Goal: Contribute content: Add original content to the website for others to see

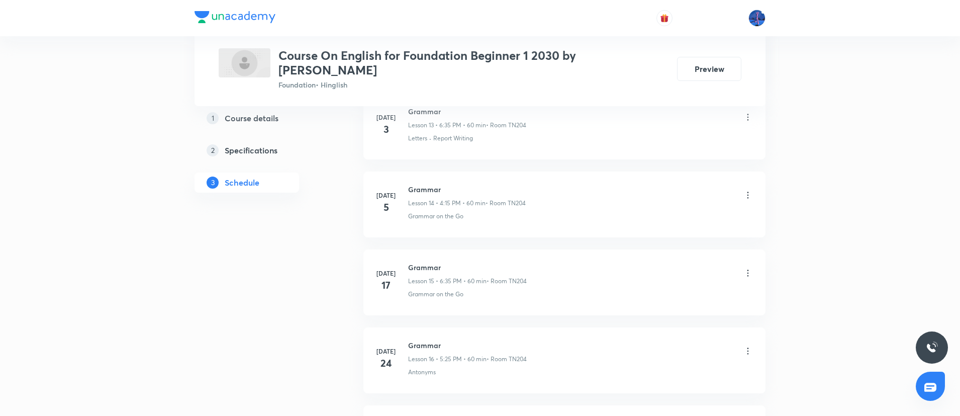
scroll to position [1935, 0]
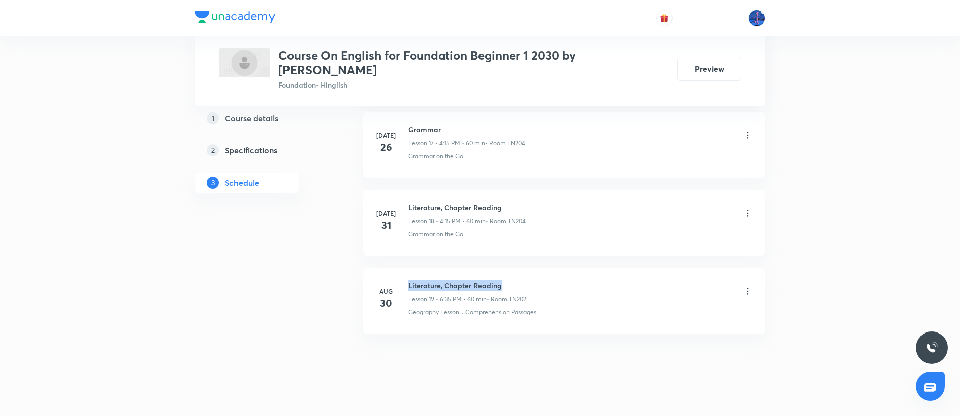
drag, startPoint x: 409, startPoint y: 273, endPoint x: 556, endPoint y: 258, distance: 147.6
click at [556, 267] on li "Aug 30 Literature, Chapter Reading Lesson 19 • 6:35 PM • 60 min • Room TN202 Ge…" at bounding box center [564, 300] width 402 height 66
copy h6 "Literature, Chapter Reading"
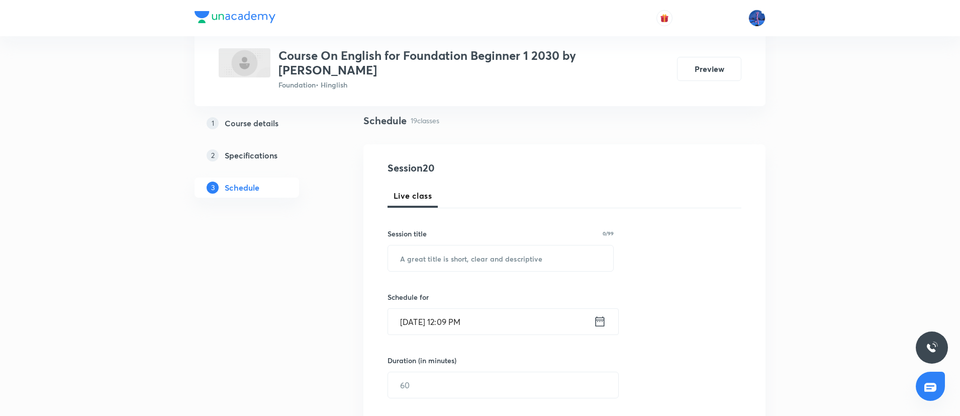
scroll to position [75, 0]
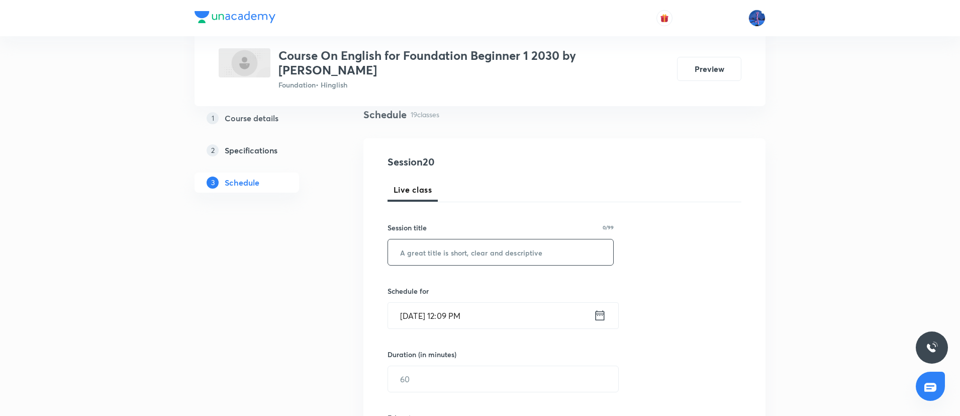
click at [511, 240] on input "text" at bounding box center [500, 252] width 225 height 26
paste input "Literature, Chapter Reading"
type input "Literature, Chapter Reading"
click at [543, 303] on input "Aug 31, 2025, 12:09 PM" at bounding box center [491, 316] width 206 height 26
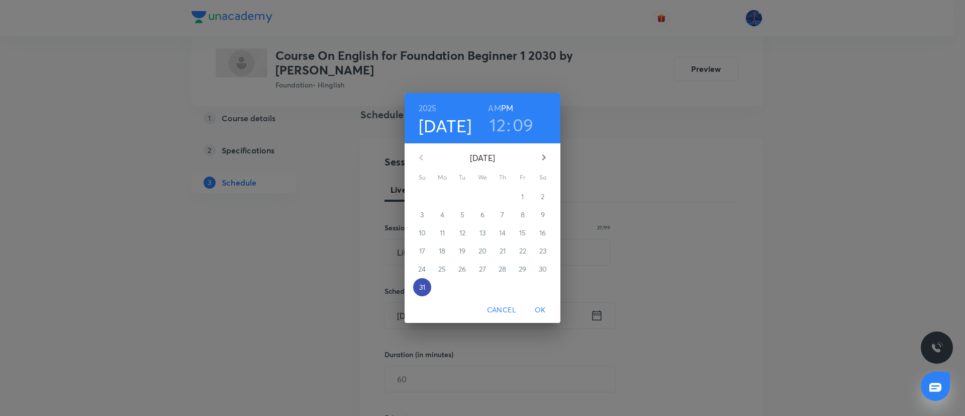
click at [425, 285] on p "31" at bounding box center [422, 287] width 6 height 10
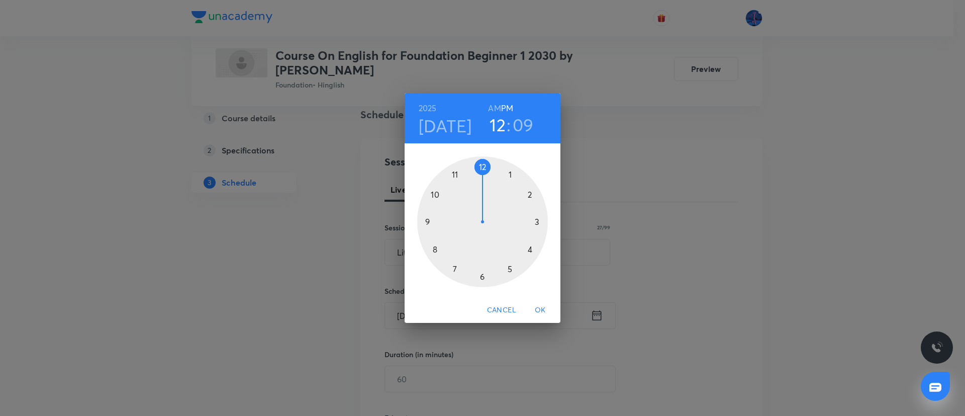
click at [482, 165] on div at bounding box center [482, 221] width 131 height 131
click at [482, 273] on div at bounding box center [482, 221] width 131 height 131
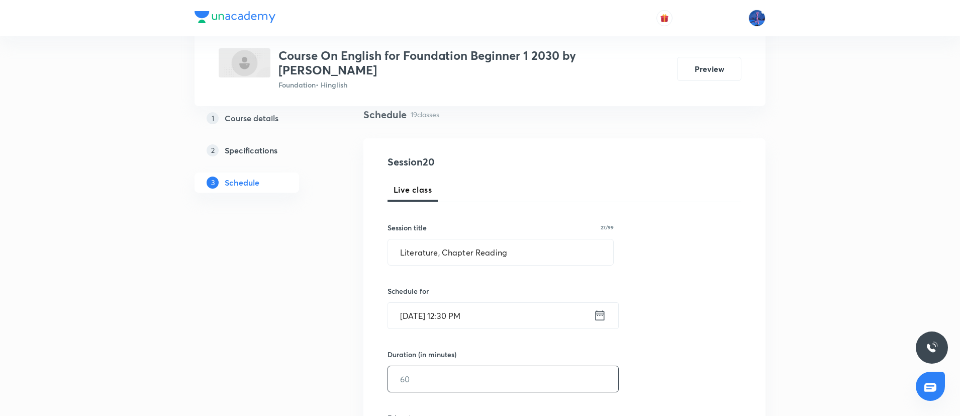
click at [450, 366] on input "text" at bounding box center [503, 379] width 230 height 26
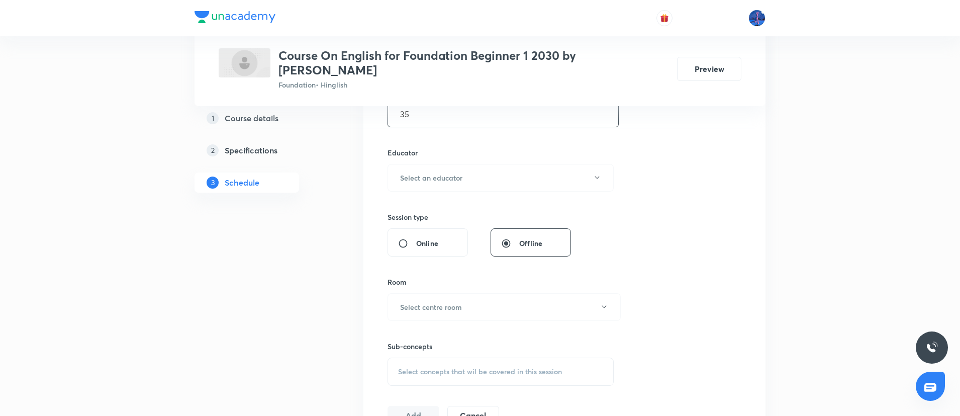
scroll to position [354, 0]
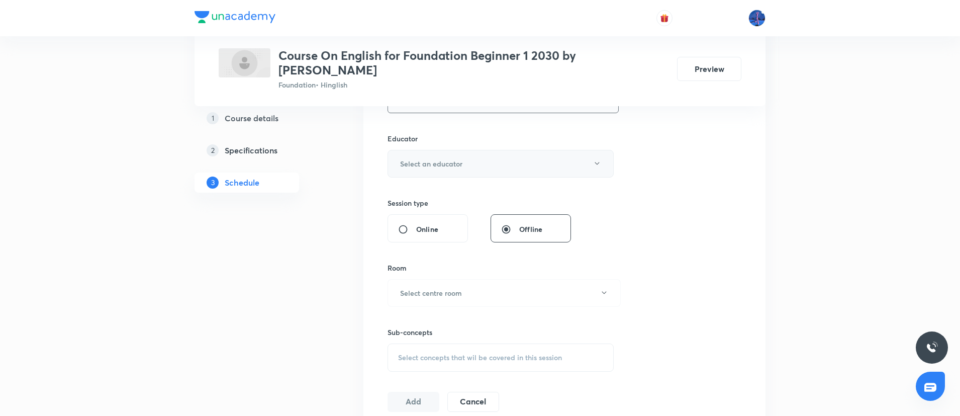
type input "35"
click at [521, 150] on button "Select an educator" at bounding box center [500, 164] width 226 height 28
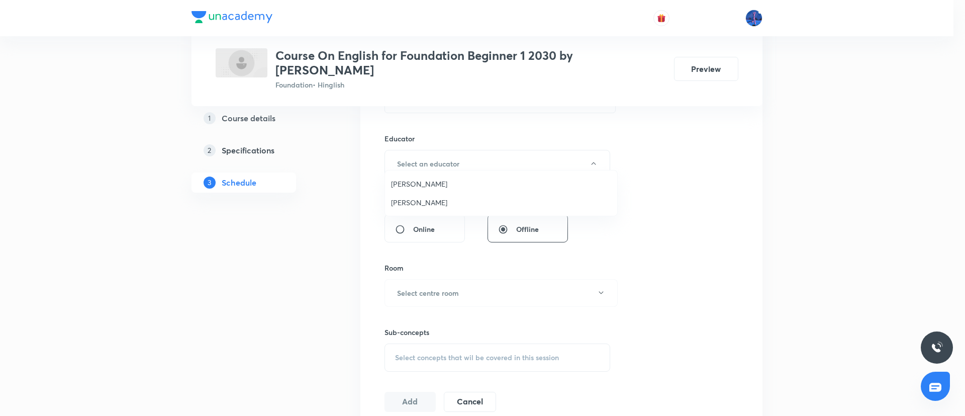
click at [418, 199] on span "Ankush Paliwal" at bounding box center [501, 202] width 220 height 11
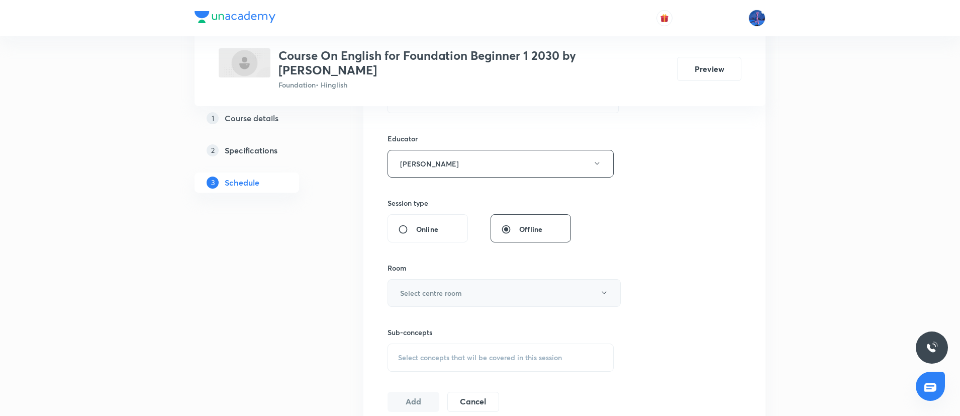
click at [485, 283] on button "Select centre room" at bounding box center [503, 293] width 233 height 28
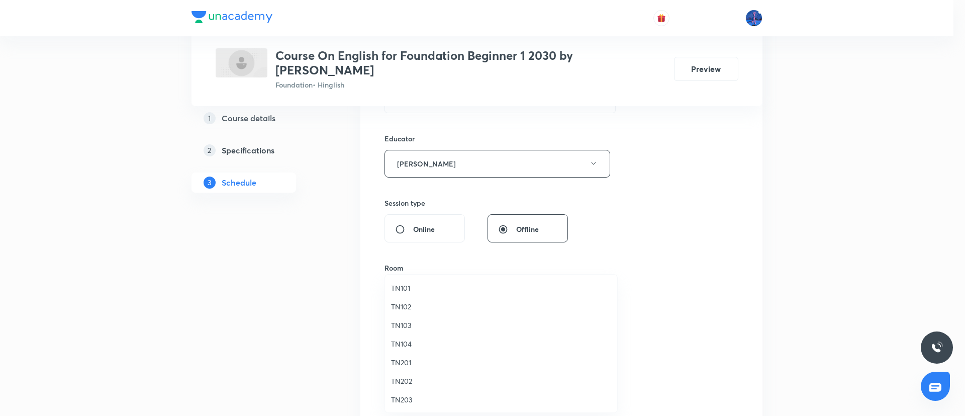
click at [404, 379] on span "TN202" at bounding box center [501, 380] width 220 height 11
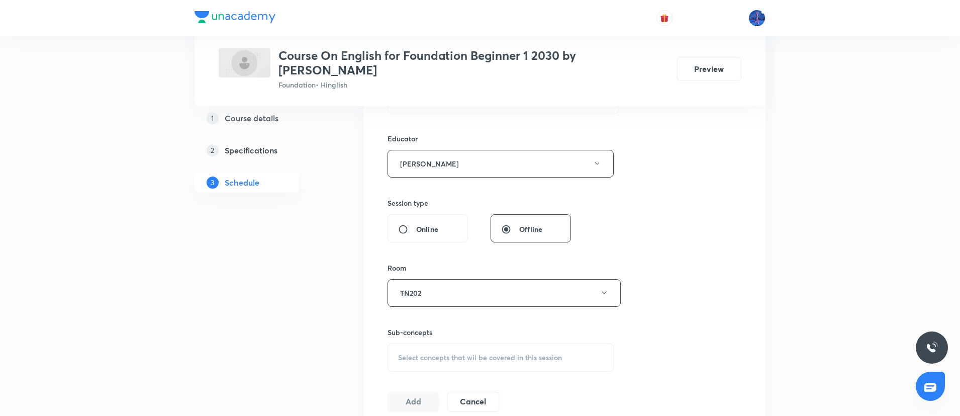
click at [477, 353] on span "Select concepts that wil be covered in this session" at bounding box center [480, 357] width 164 height 8
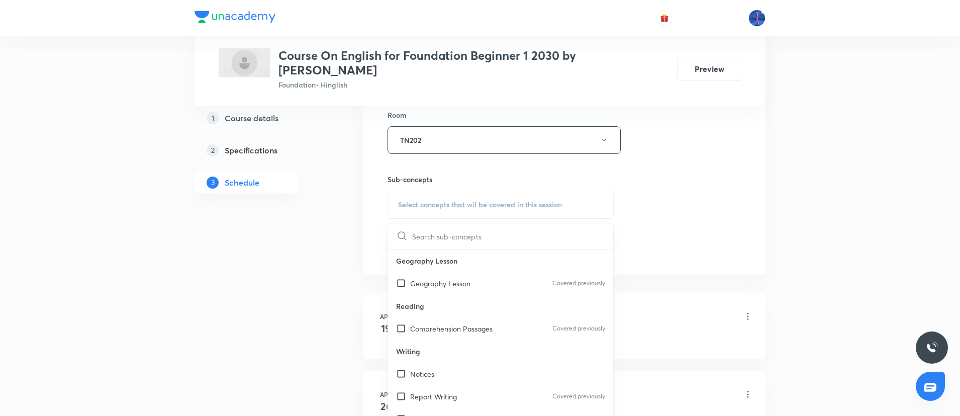
scroll to position [508, 0]
click at [457, 322] on div "Comprehension Passages Covered previously" at bounding box center [500, 328] width 225 height 23
checkbox input "true"
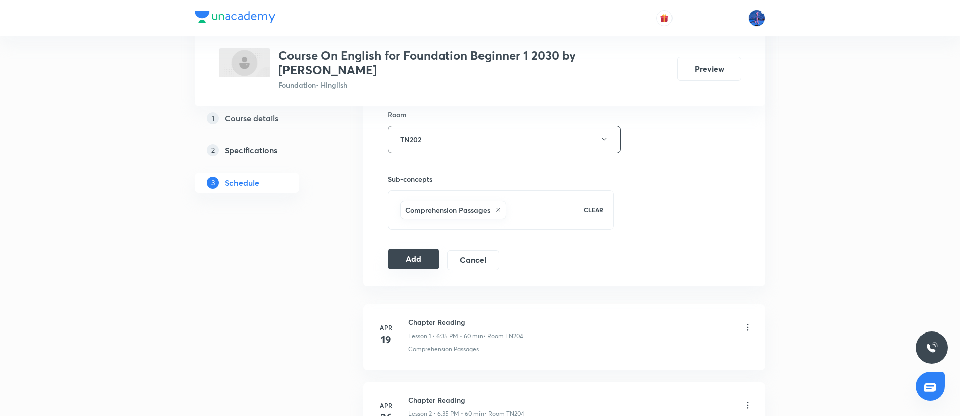
click at [421, 253] on button "Add" at bounding box center [413, 259] width 52 height 20
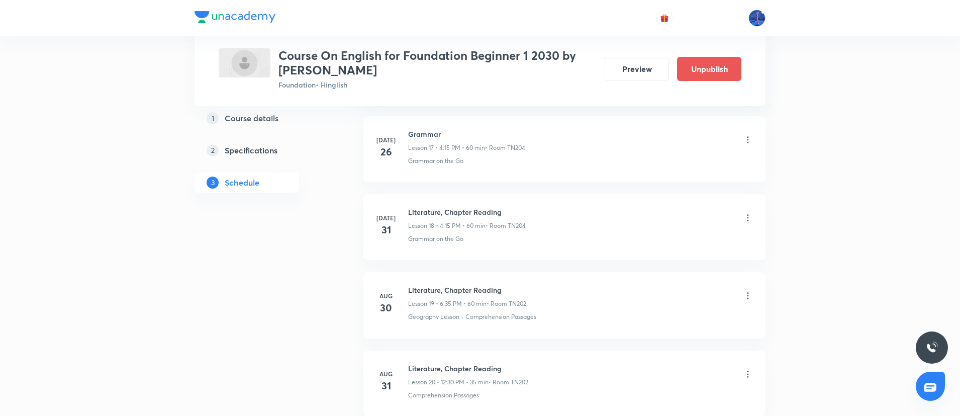
scroll to position [1499, 0]
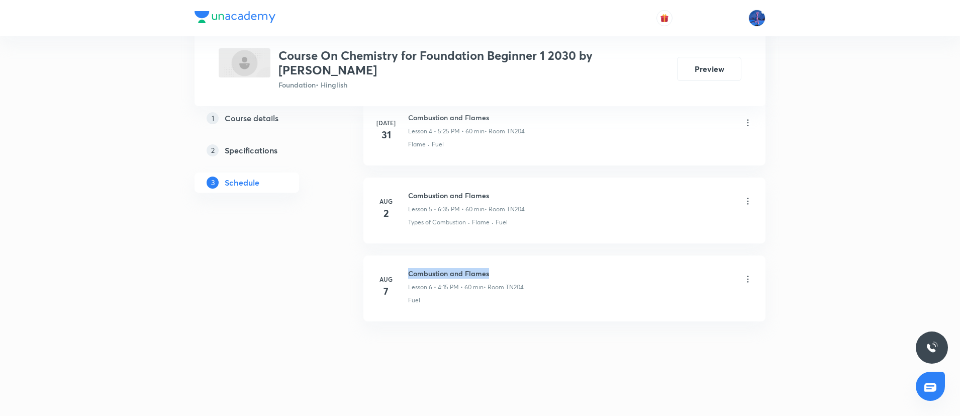
drag, startPoint x: 409, startPoint y: 273, endPoint x: 510, endPoint y: 262, distance: 101.6
click at [510, 262] on li "Aug 7 Combustion and Flames Lesson 6 • 4:15 PM • 60 min • Room TN204 Fuel" at bounding box center [564, 288] width 402 height 66
copy h6 "Combustion and Flames"
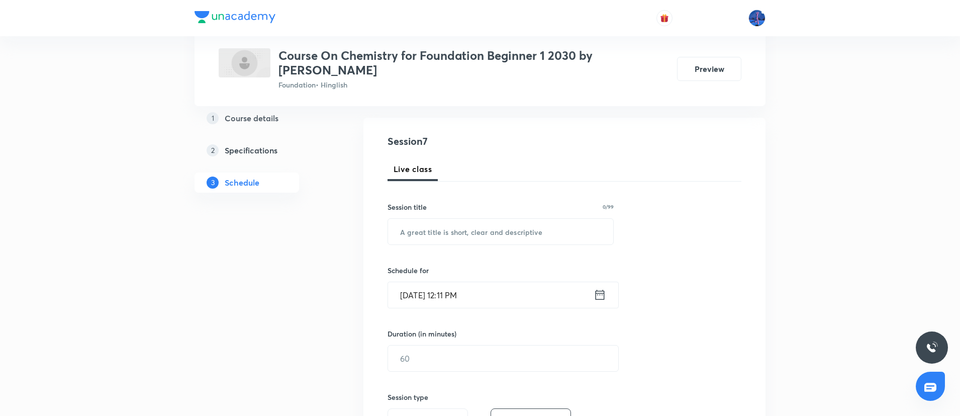
scroll to position [108, 0]
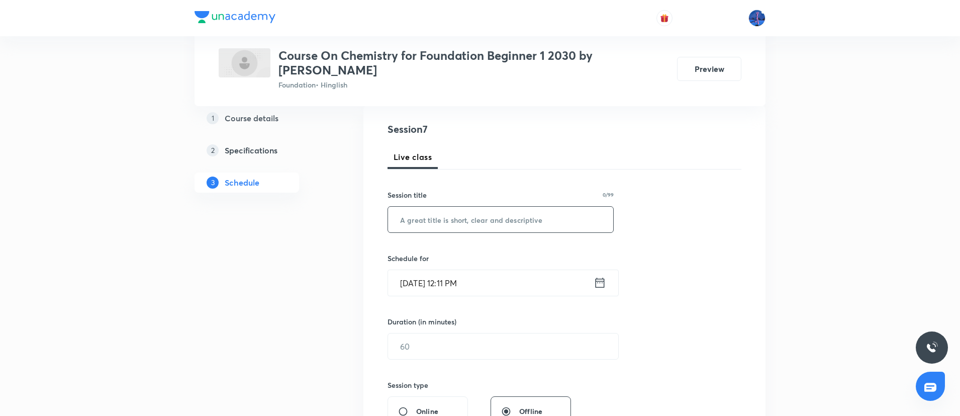
click at [475, 225] on input "text" at bounding box center [500, 220] width 225 height 26
paste input "Combustion and Flames"
type input "Combustion and Flames"
click at [529, 281] on input "Aug 31, 2025, 12:11 PM" at bounding box center [491, 283] width 206 height 26
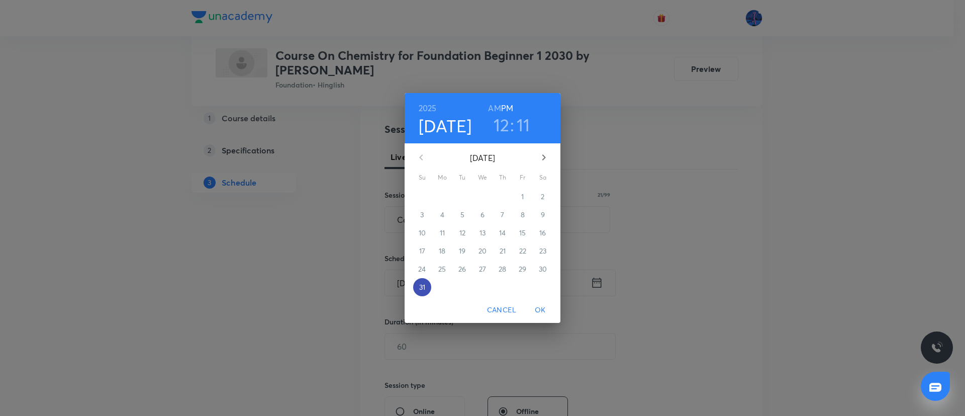
click at [418, 288] on span "31" at bounding box center [422, 287] width 18 height 10
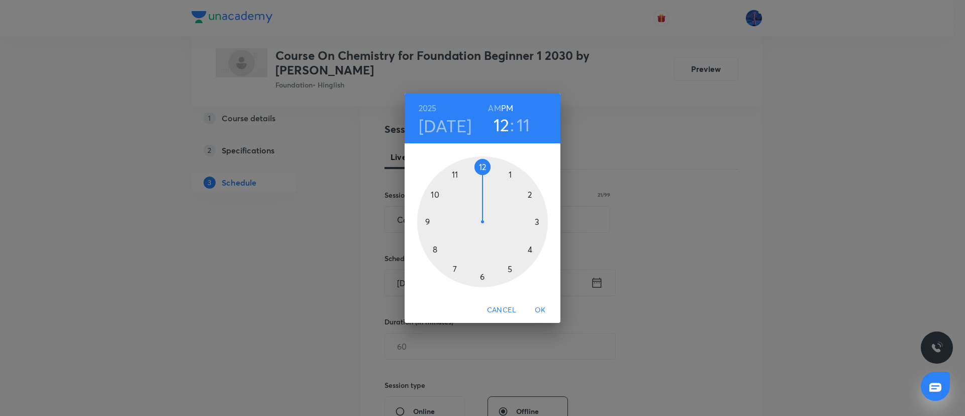
click at [510, 174] on div at bounding box center [482, 221] width 131 height 131
click at [530, 194] on div at bounding box center [482, 221] width 131 height 131
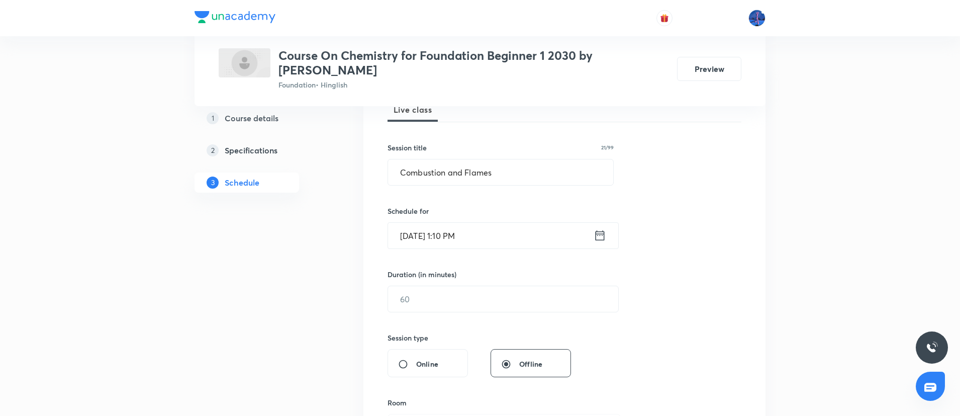
scroll to position [156, 0]
click at [449, 298] on input "text" at bounding box center [503, 298] width 230 height 26
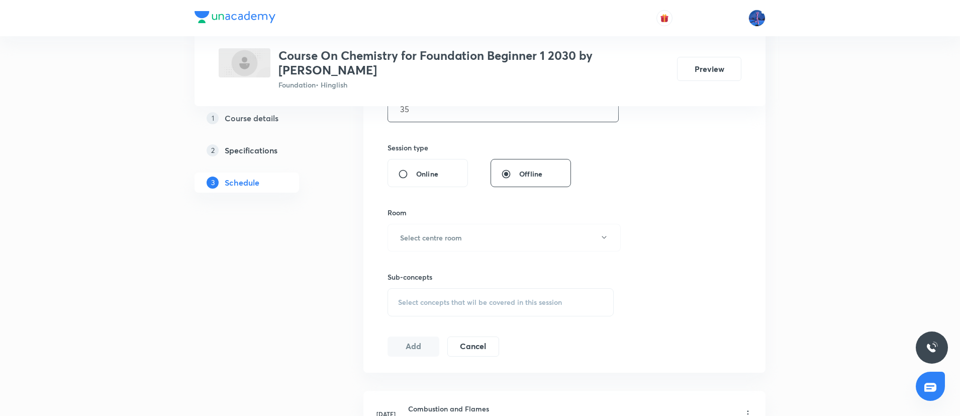
scroll to position [359, 0]
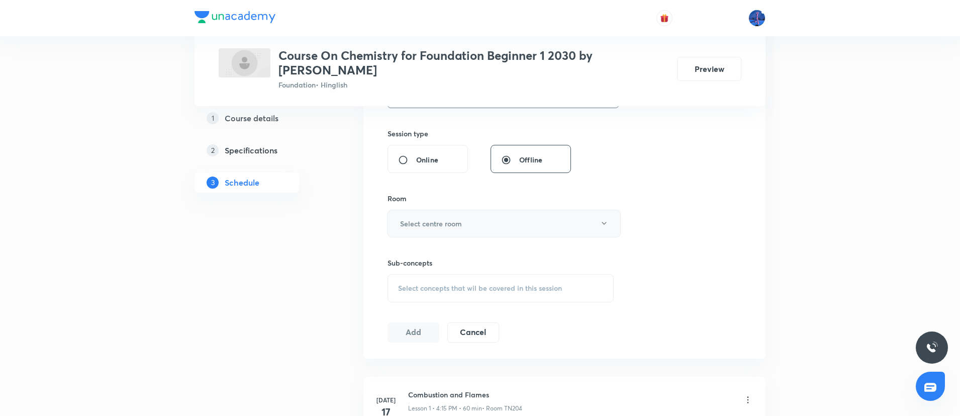
type input "35"
click at [501, 228] on button "Select centre room" at bounding box center [503, 224] width 233 height 28
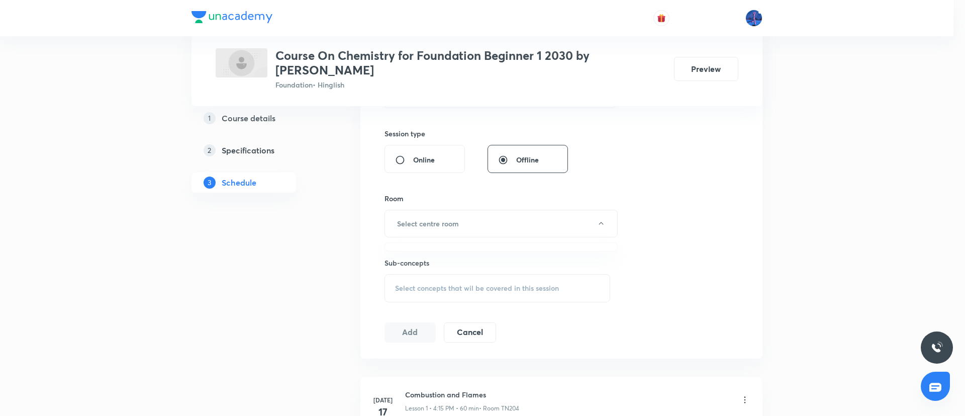
click at [453, 229] on div at bounding box center [482, 208] width 965 height 416
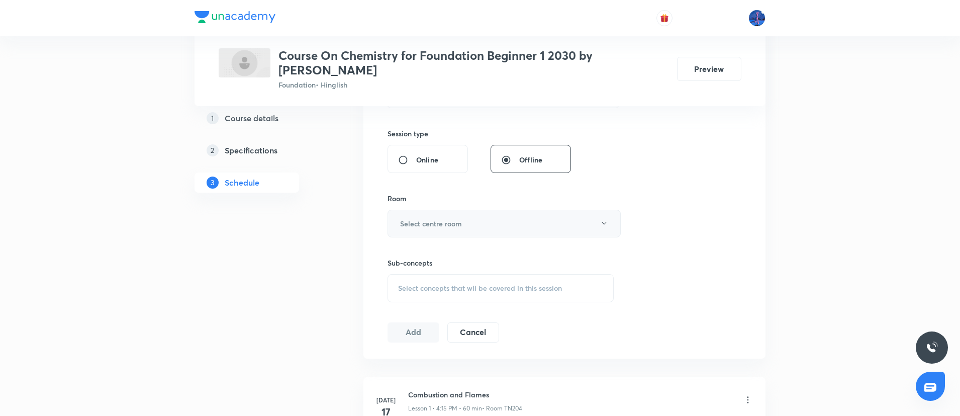
click at [504, 229] on button "Select centre room" at bounding box center [503, 224] width 233 height 28
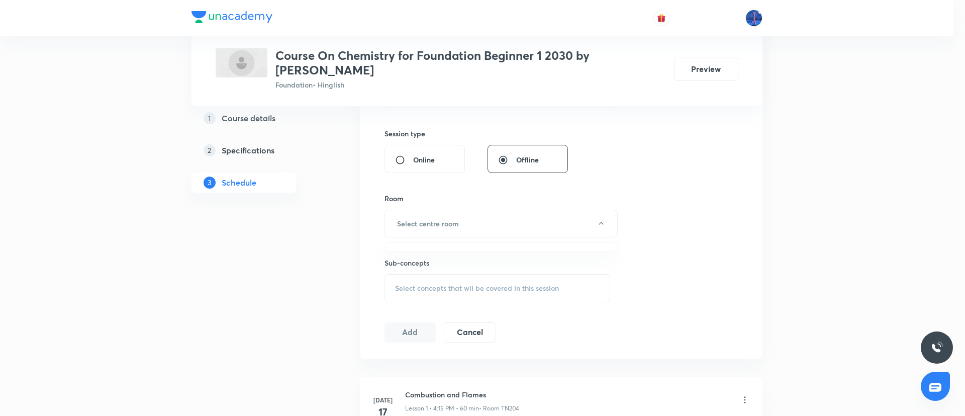
click at [571, 215] on div at bounding box center [482, 208] width 965 height 416
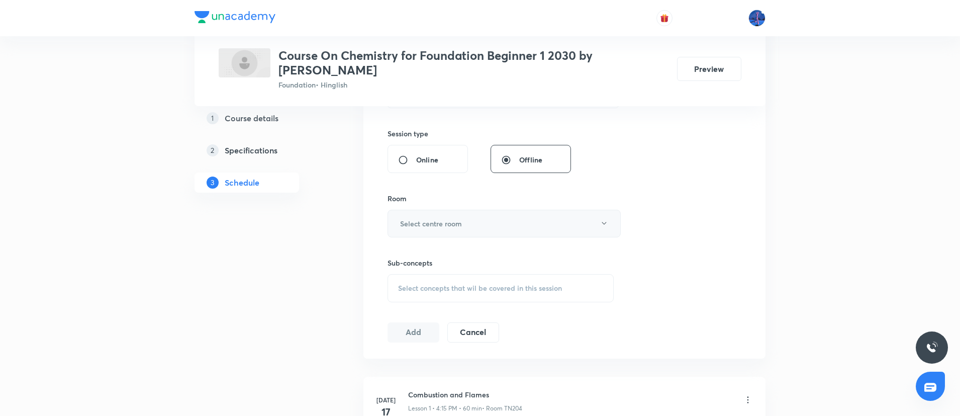
click at [597, 224] on button "Select centre room" at bounding box center [503, 224] width 233 height 28
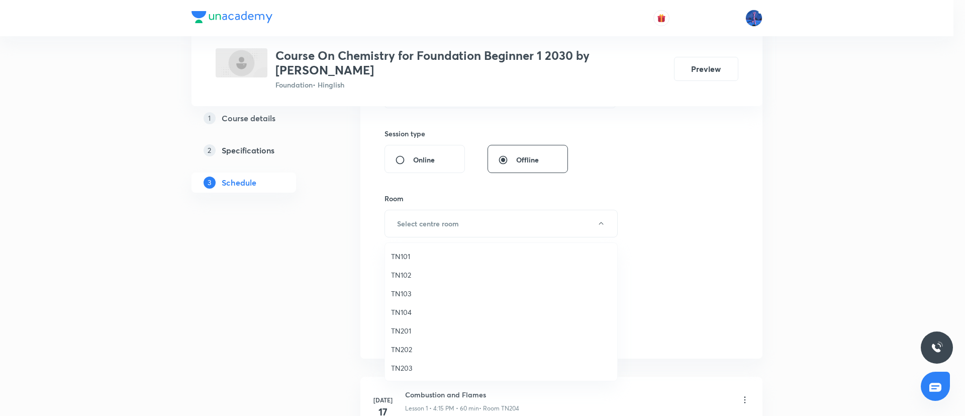
click at [409, 348] on span "TN202" at bounding box center [501, 349] width 220 height 11
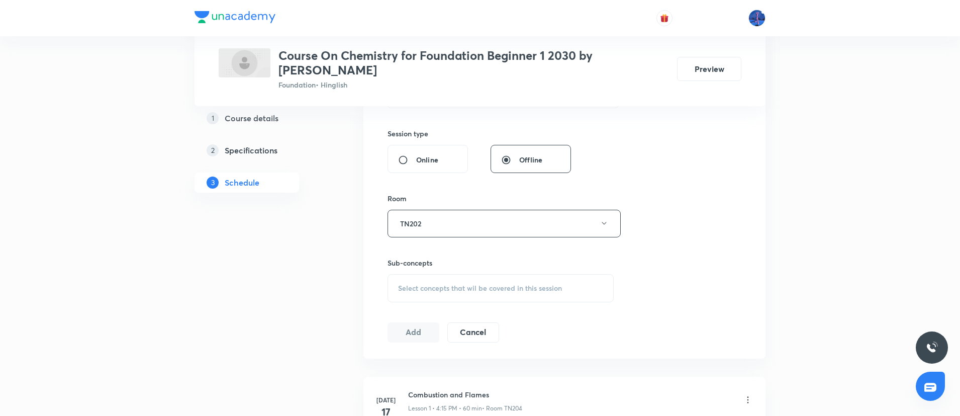
click at [508, 295] on div "Select concepts that wil be covered in this session" at bounding box center [500, 288] width 226 height 28
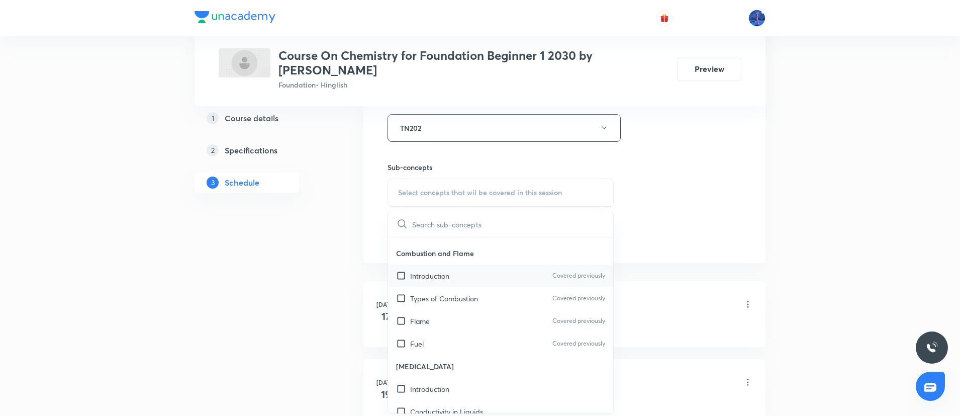
scroll to position [302, 0]
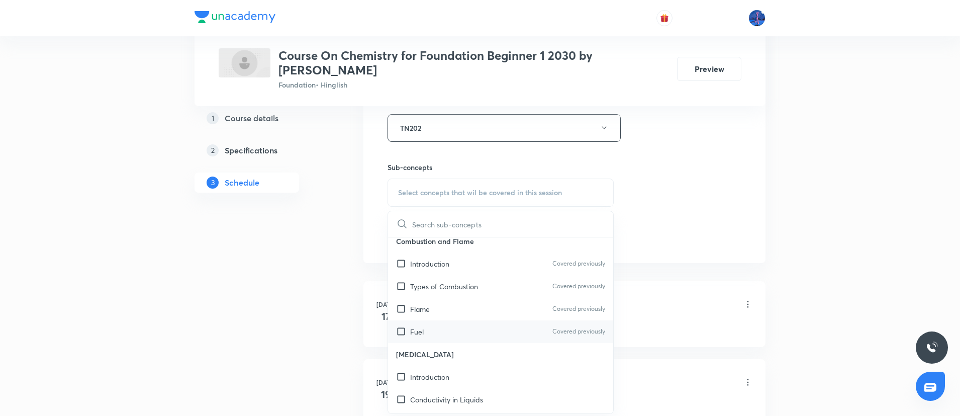
click at [442, 334] on div "Fuel Covered previously" at bounding box center [500, 331] width 225 height 23
checkbox input "true"
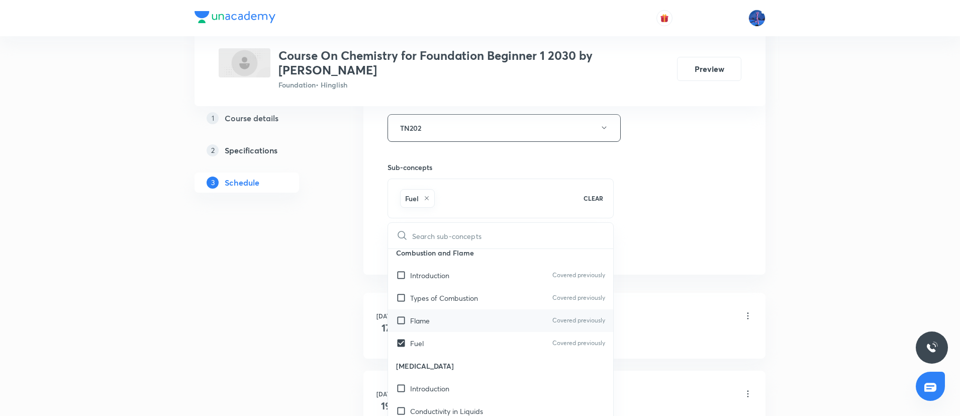
click at [433, 321] on div "Flame Covered previously" at bounding box center [500, 320] width 225 height 23
checkbox input "true"
click at [426, 301] on p "Types of Combustion" at bounding box center [444, 298] width 68 height 11
checkbox input "true"
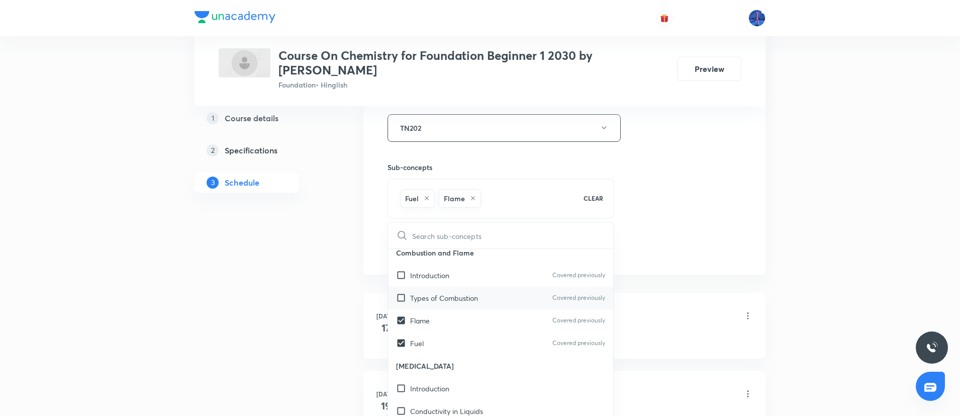
checkbox input "true"
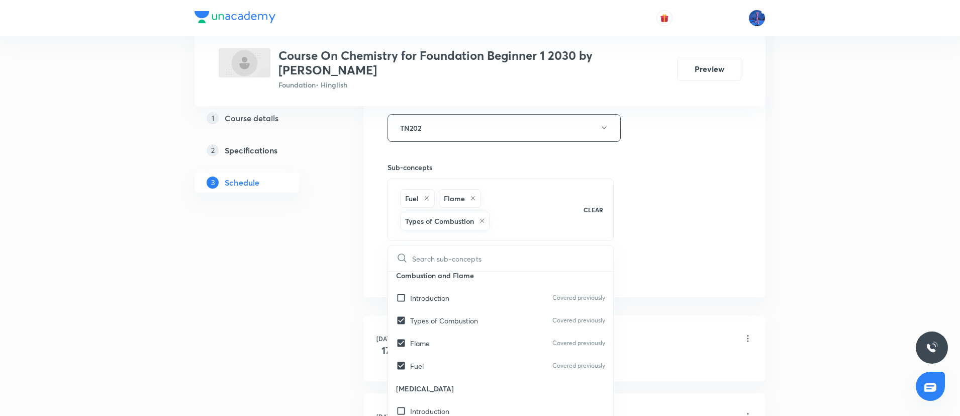
click at [643, 211] on div "Session 7 Live class Session title 21/99 Combustion and Flames ​ Schedule for A…" at bounding box center [564, 28] width 354 height 506
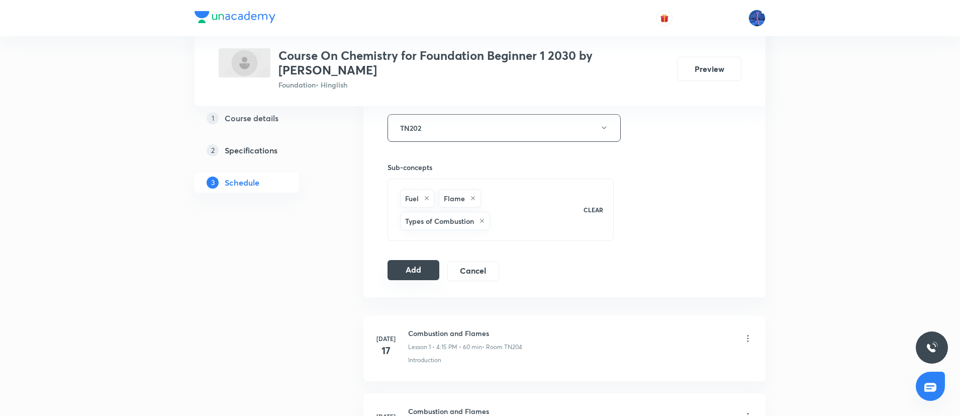
click at [414, 270] on button "Add" at bounding box center [413, 270] width 52 height 20
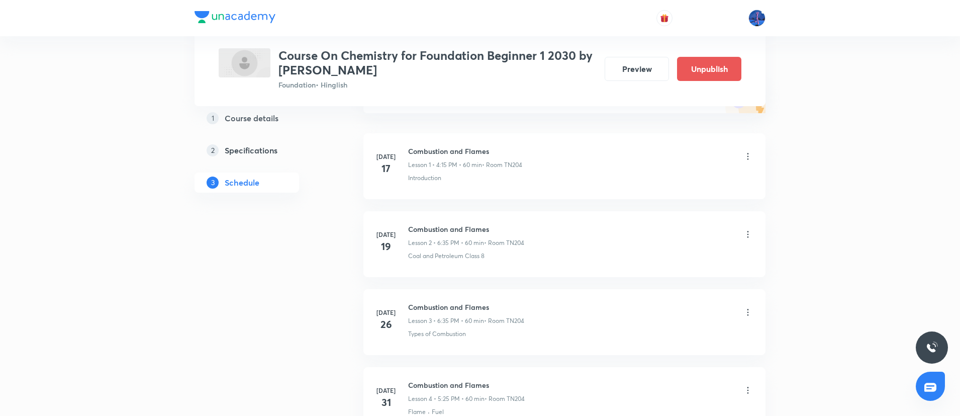
scroll to position [487, 0]
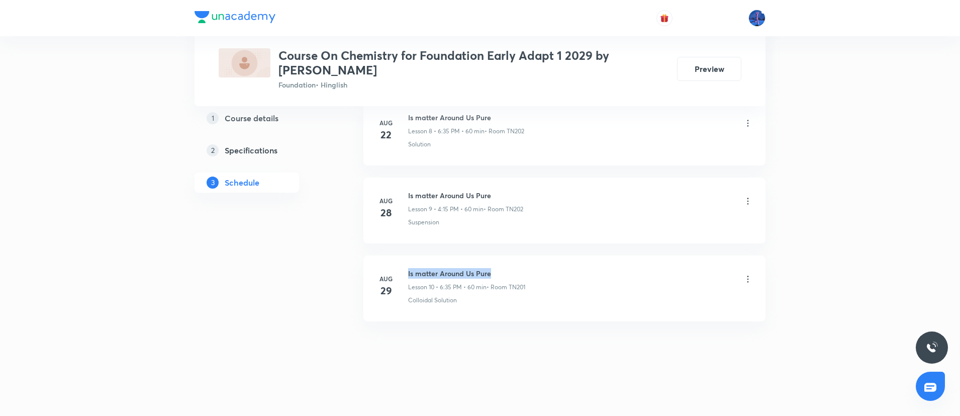
drag, startPoint x: 409, startPoint y: 272, endPoint x: 510, endPoint y: 268, distance: 101.1
click at [510, 268] on h6 "Is matter Around Us Pure" at bounding box center [466, 273] width 117 height 11
copy h6 "Is matter Around Us Pure"
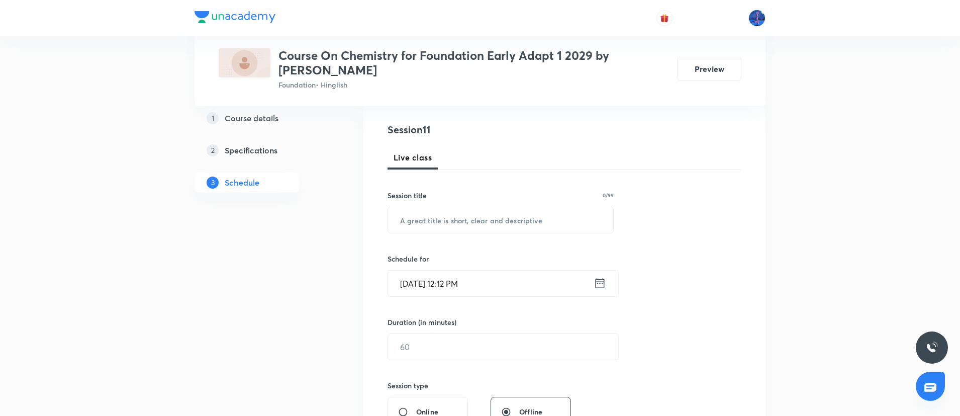
scroll to position [108, 0]
click at [465, 216] on input "text" at bounding box center [500, 220] width 225 height 26
paste input "Is matter Around Us Pure"
type input "Is matter Around Us Pure"
click at [517, 282] on input "Aug 31, 2025, 12:12 PM" at bounding box center [491, 283] width 206 height 26
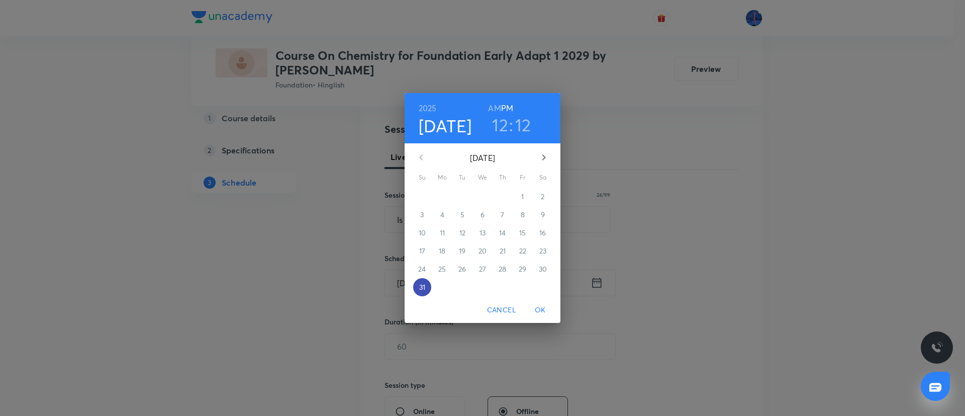
click at [423, 287] on p "31" at bounding box center [422, 287] width 6 height 10
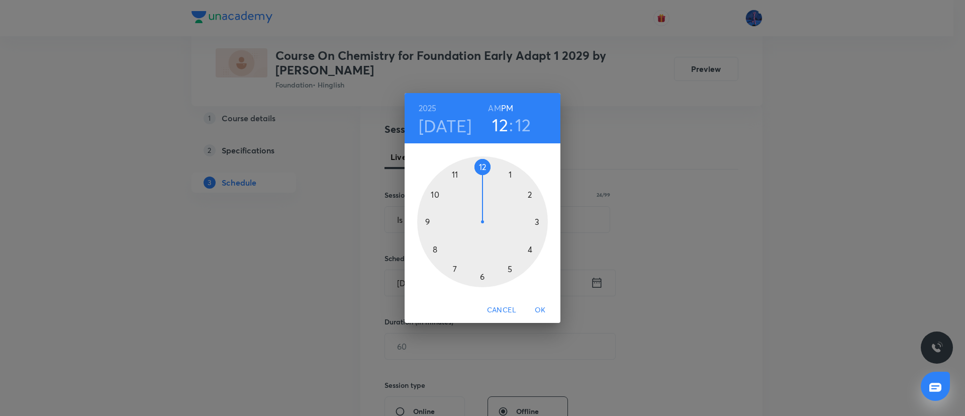
click at [480, 164] on div at bounding box center [482, 221] width 131 height 131
click at [482, 276] on div at bounding box center [482, 221] width 131 height 131
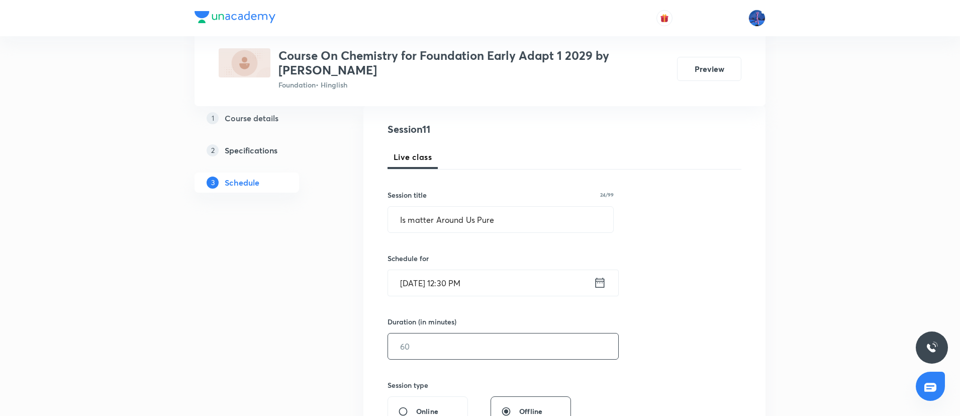
click at [445, 340] on input "text" at bounding box center [503, 346] width 230 height 26
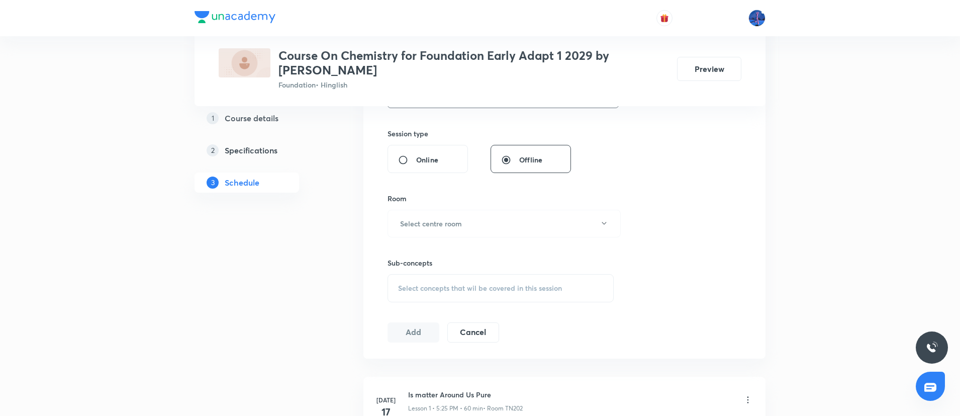
scroll to position [362, 0]
type input "35"
click at [518, 216] on button "Select centre room" at bounding box center [503, 221] width 233 height 28
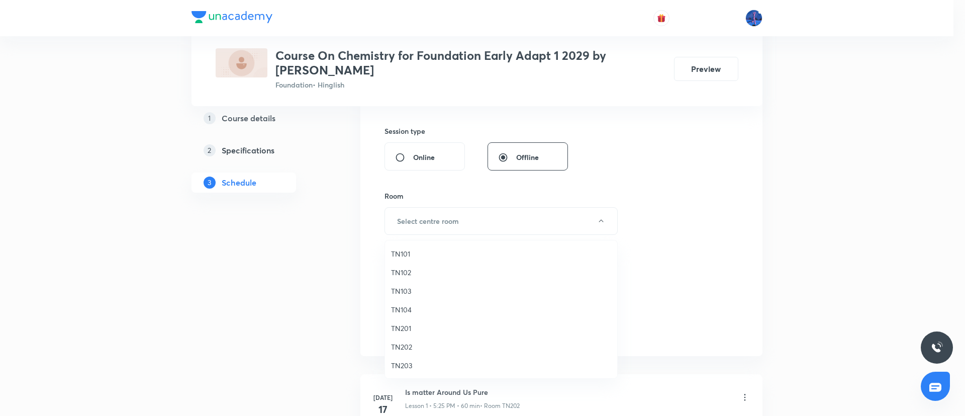
click at [407, 325] on span "TN201" at bounding box center [501, 328] width 220 height 11
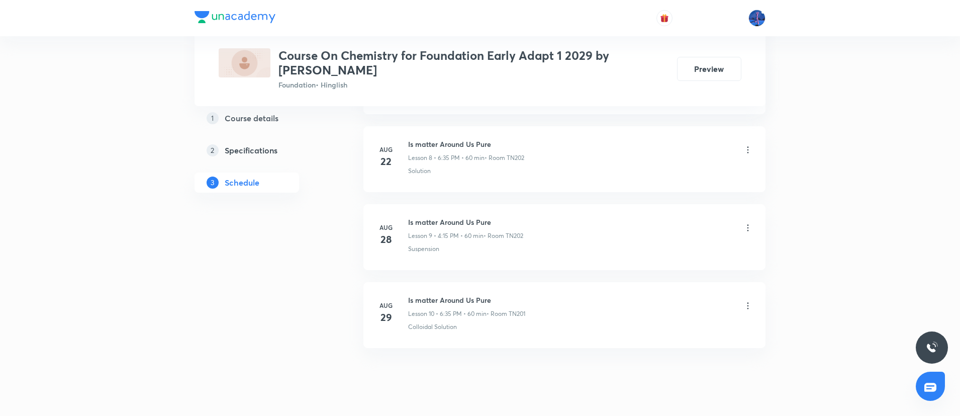
scroll to position [1182, 0]
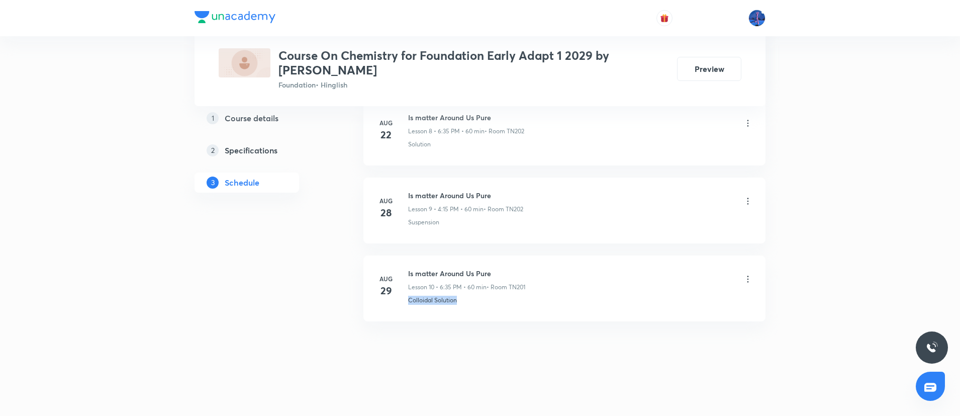
drag, startPoint x: 461, startPoint y: 305, endPoint x: 409, endPoint y: 313, distance: 53.0
click at [409, 313] on li "Aug 29 Is matter Around Us Pure Lesson 10 • 6:35 PM • 60 min • Room TN201 Collo…" at bounding box center [564, 288] width 402 height 66
copy p "Colloidal Solution"
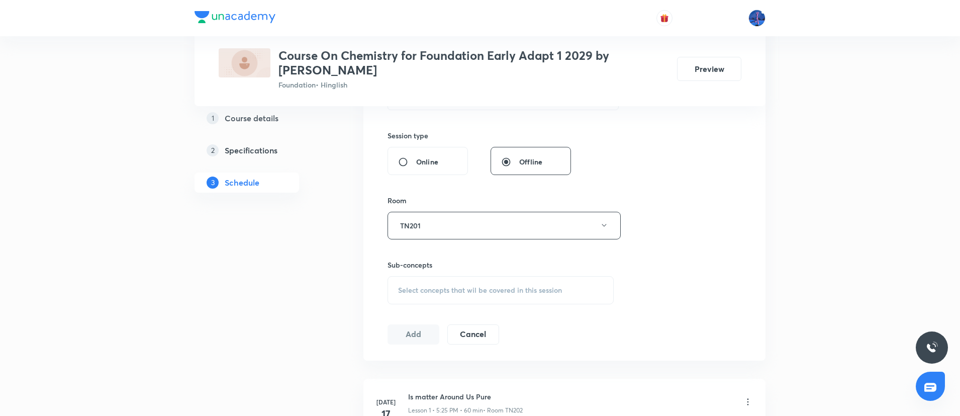
scroll to position [359, 0]
click at [468, 293] on div "Select concepts that wil be covered in this session" at bounding box center [500, 288] width 226 height 28
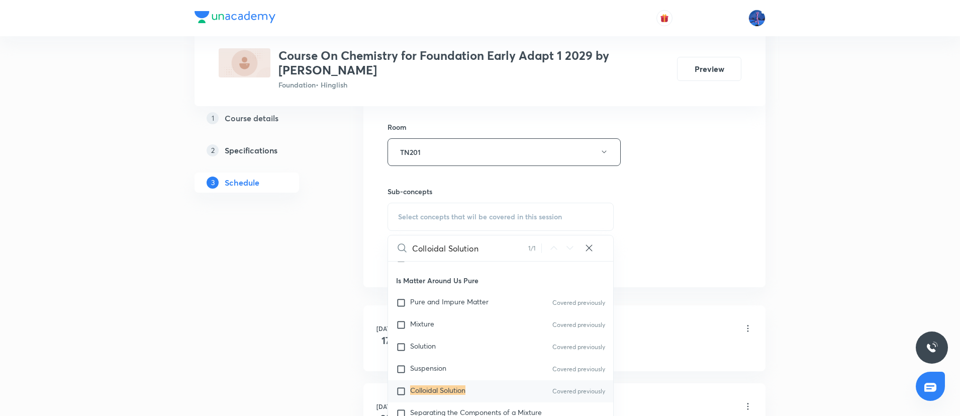
scroll to position [535, 0]
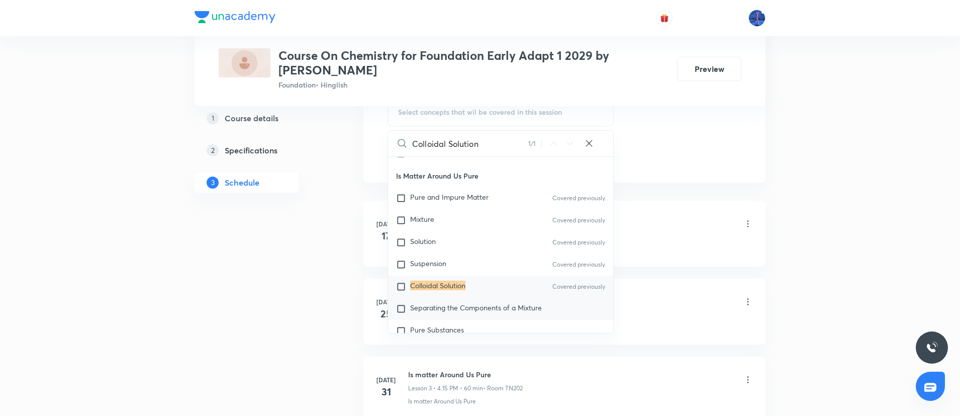
type input "Colloidal Solution"
click at [442, 304] on span "Separating the Components of a Mixture" at bounding box center [476, 308] width 132 height 10
checkbox input "true"
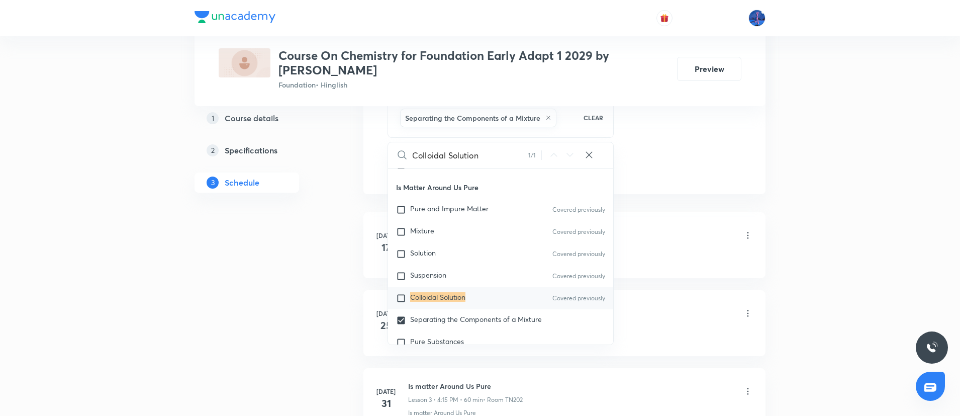
click at [676, 218] on li "Jul 17 Is matter Around Us Pure Lesson 1 • 5:25 PM • 60 min • Room TN202 Is mat…" at bounding box center [564, 245] width 402 height 66
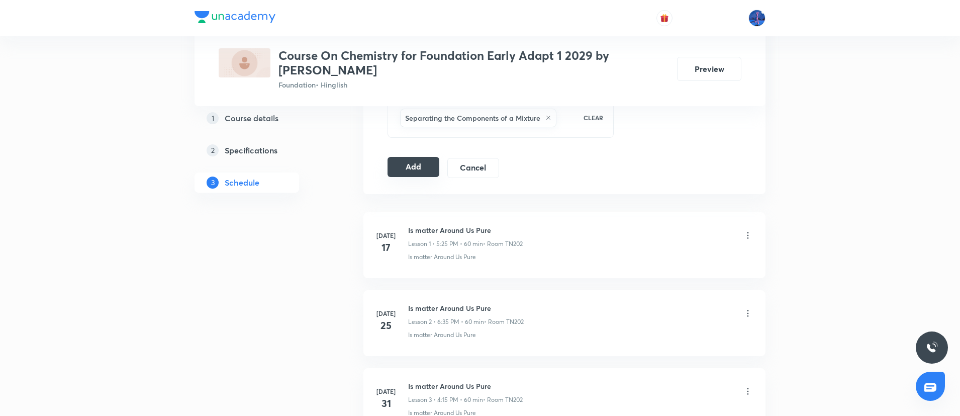
click at [425, 170] on button "Add" at bounding box center [413, 167] width 52 height 20
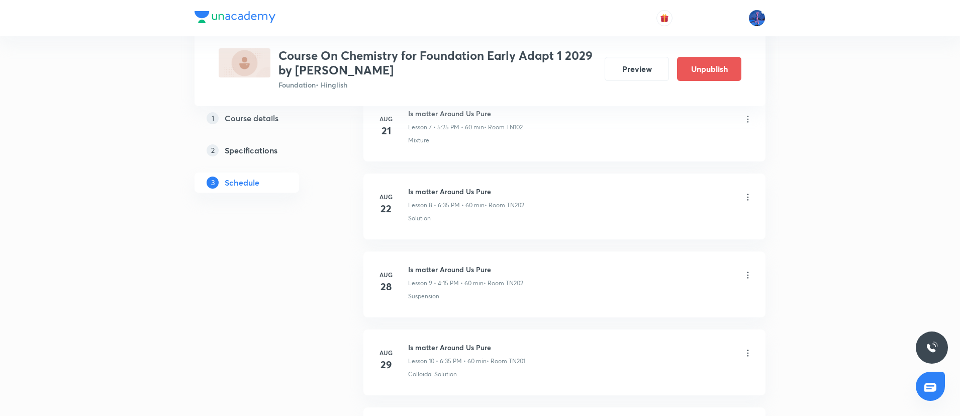
scroll to position [798, 0]
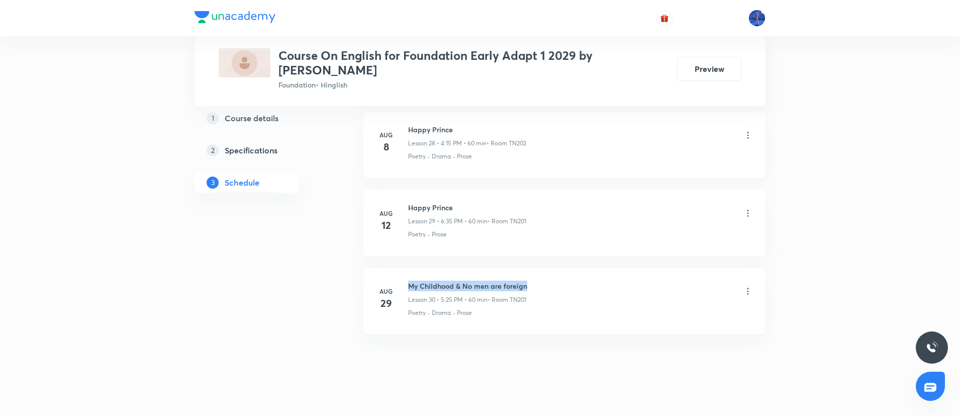
drag, startPoint x: 409, startPoint y: 273, endPoint x: 554, endPoint y: 262, distance: 146.2
click at [554, 268] on li "[DATE] My Childhood & No men are foreign Lesson 30 • 5:25 PM • 60 min • Room TN…" at bounding box center [564, 301] width 402 height 66
copy h6 "My Childhood & No men are foreign"
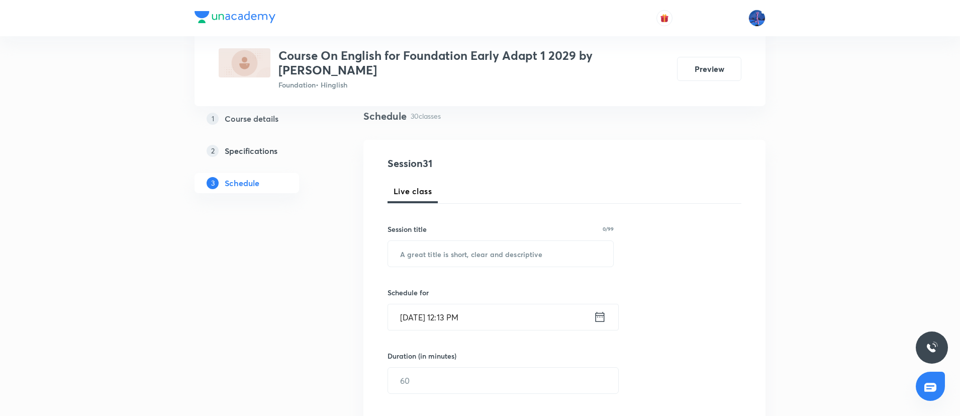
scroll to position [75, 0]
click at [534, 248] on input "text" at bounding box center [500, 252] width 225 height 26
paste input "My Childhood & No men are foreign"
type input "My Childhood & No men are foreign"
click at [527, 303] on input "[DATE] 12:13 PM" at bounding box center [491, 316] width 206 height 26
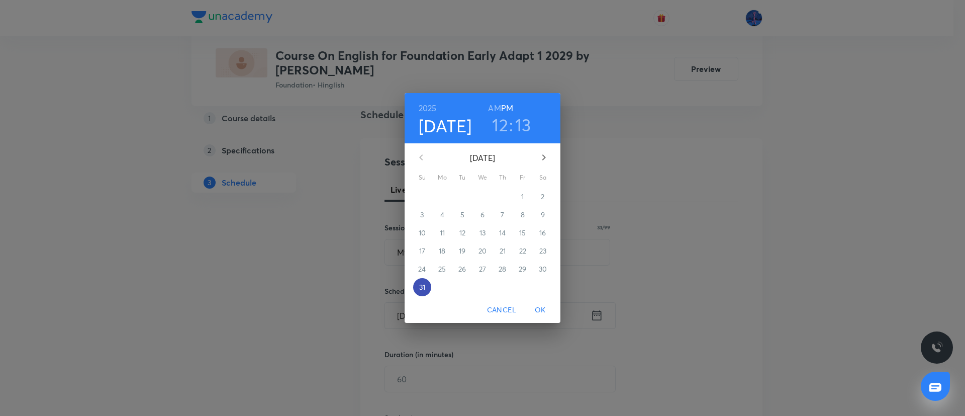
click at [422, 288] on p "31" at bounding box center [422, 287] width 6 height 10
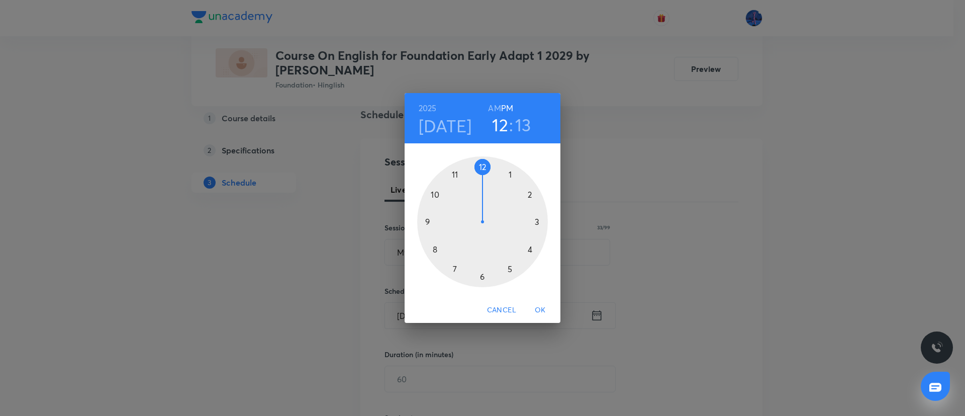
click at [510, 173] on div at bounding box center [482, 221] width 131 height 131
click at [530, 196] on div at bounding box center [482, 221] width 131 height 131
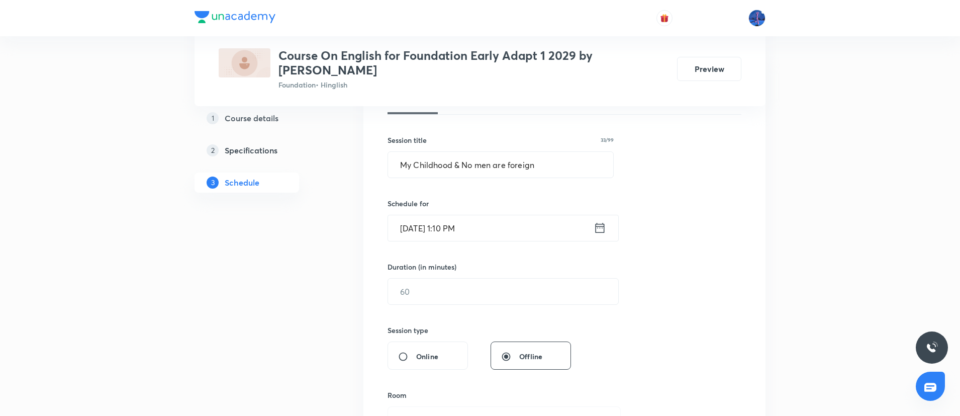
scroll to position [178, 0]
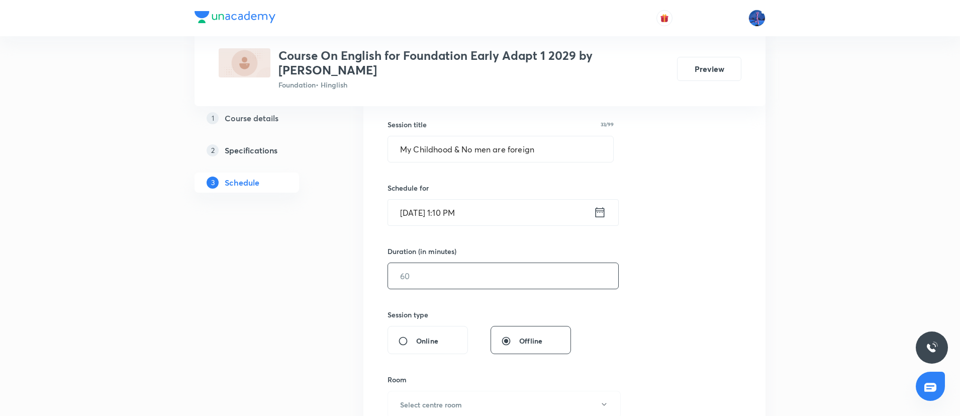
click at [454, 271] on input "text" at bounding box center [503, 276] width 230 height 26
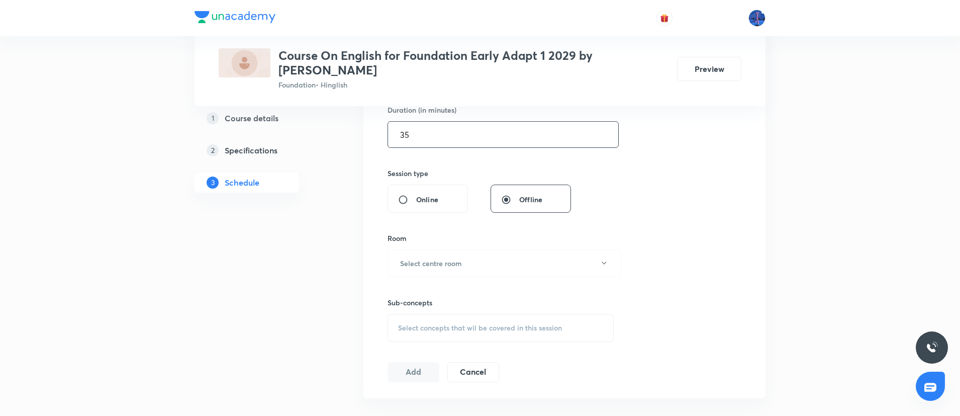
scroll to position [344, 0]
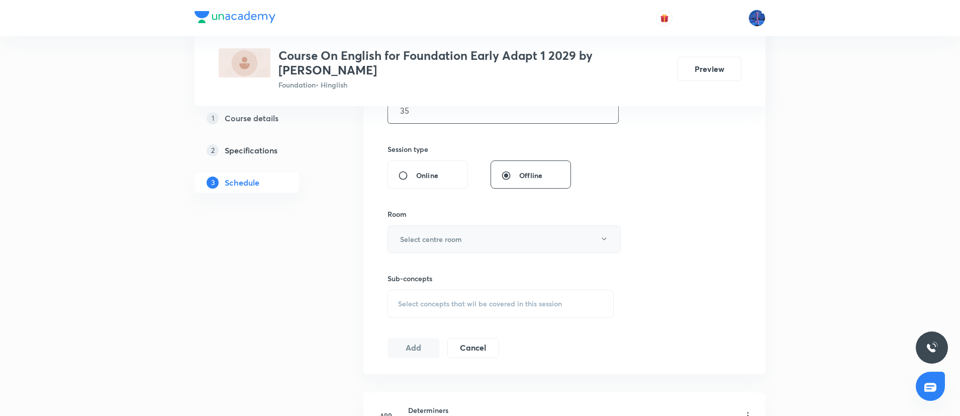
type input "35"
click at [508, 228] on button "Select centre room" at bounding box center [503, 239] width 233 height 28
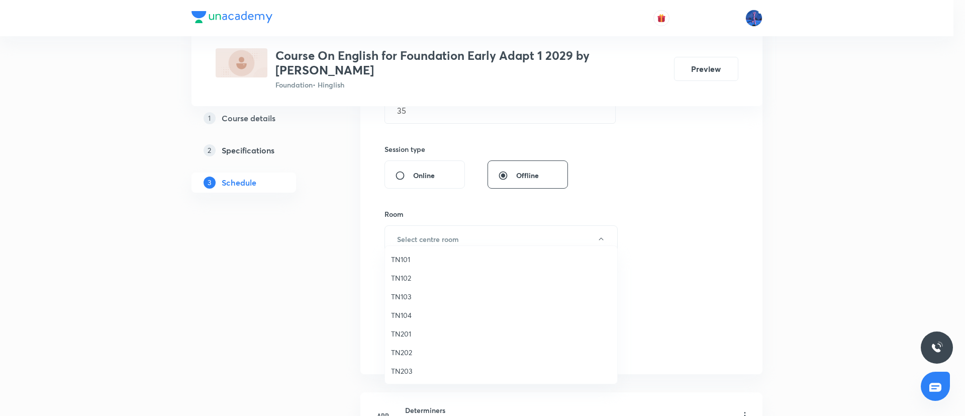
click at [405, 334] on span "TN201" at bounding box center [501, 333] width 220 height 11
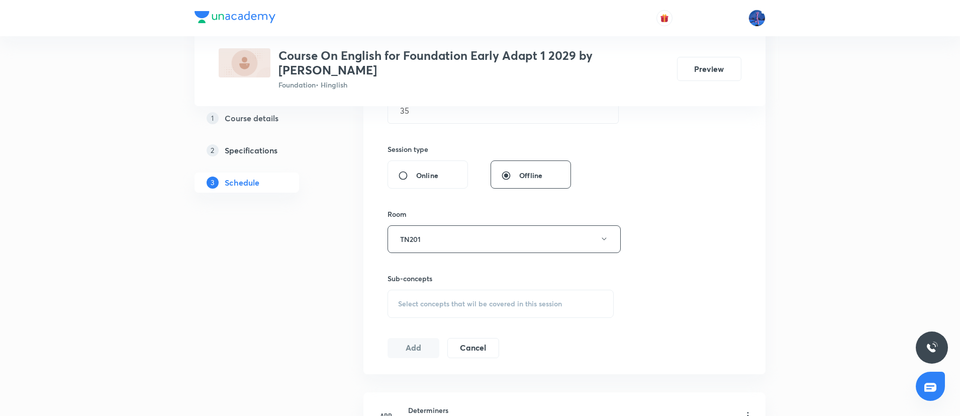
click at [515, 300] on span "Select concepts that wil be covered in this session" at bounding box center [480, 304] width 164 height 8
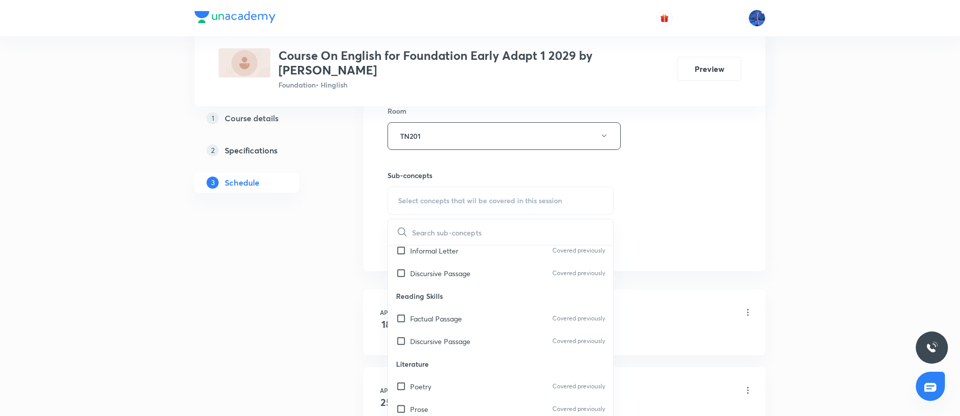
scroll to position [390, 0]
click at [429, 359] on p "Poetry" at bounding box center [420, 364] width 21 height 11
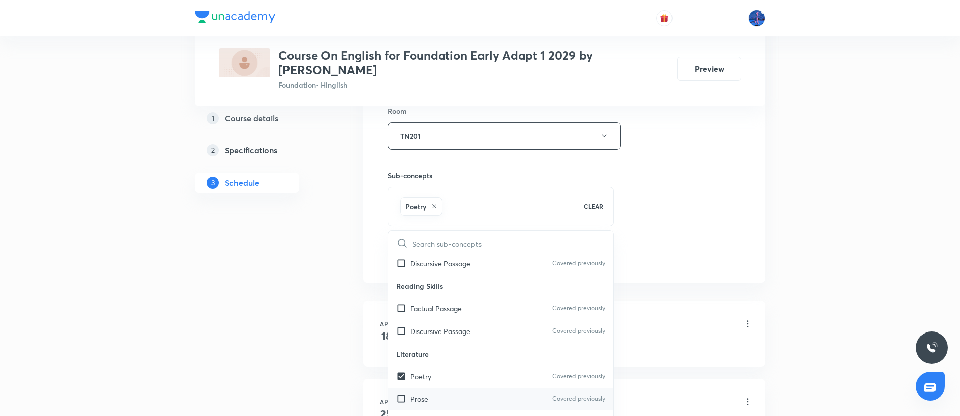
click at [420, 394] on p "Prose" at bounding box center [419, 399] width 18 height 11
checkbox input "true"
click at [677, 226] on div "Session 31 Live class Session title 33/99 My Childhood & No men are foreign ​ S…" at bounding box center [564, 24] width 354 height 483
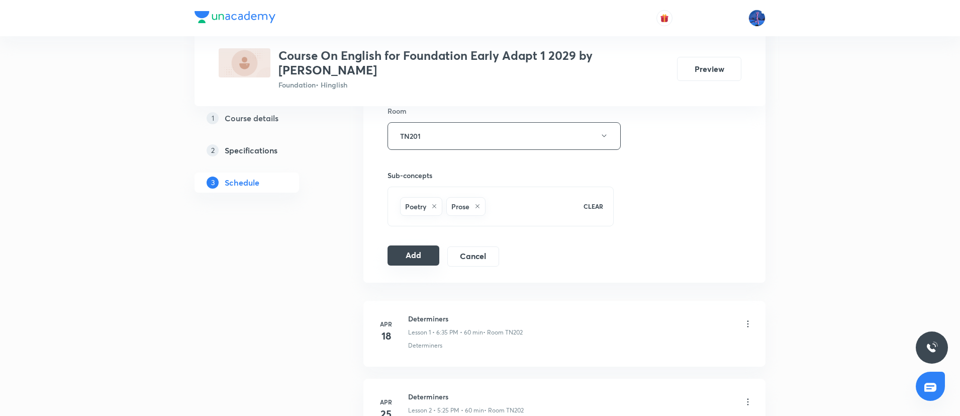
click at [415, 245] on button "Add" at bounding box center [413, 255] width 52 height 20
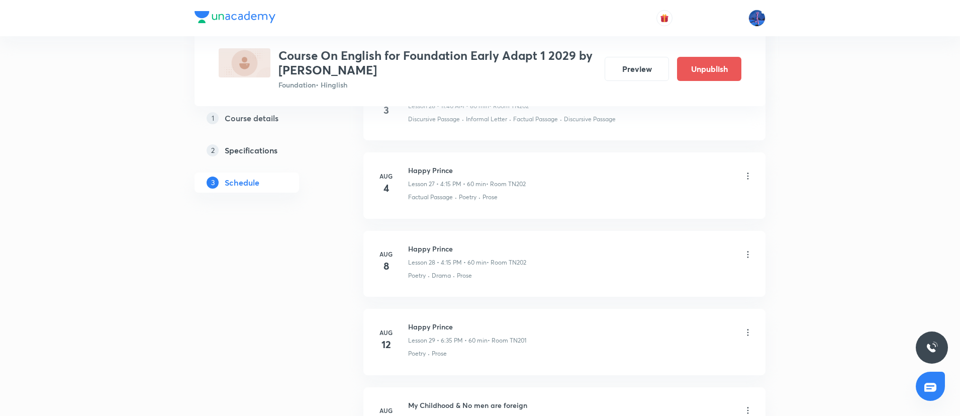
scroll to position [2358, 0]
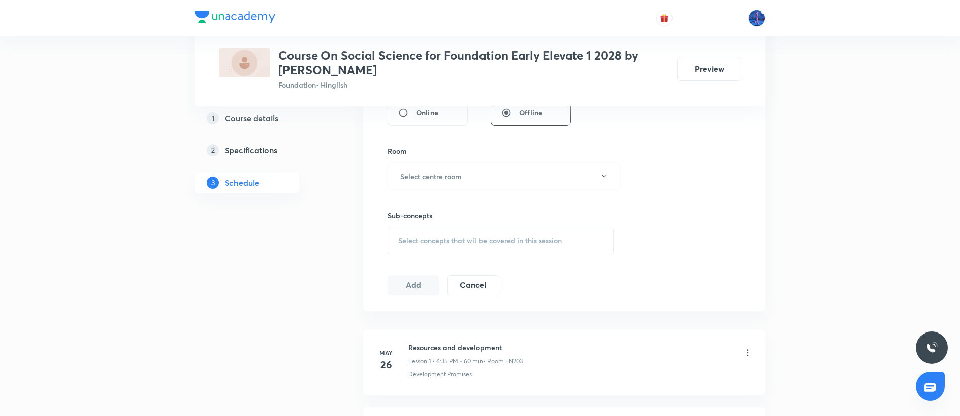
scroll to position [412, 0]
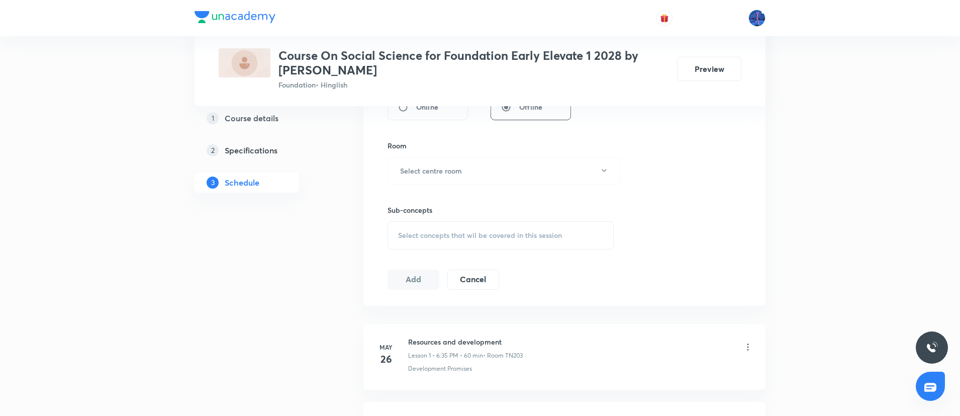
click at [536, 242] on div "Select concepts that wil be covered in this session" at bounding box center [500, 235] width 226 height 28
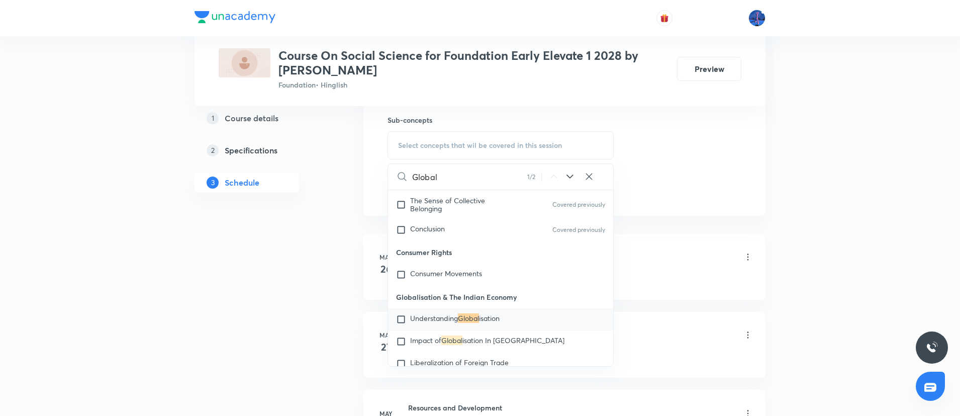
scroll to position [503, 0]
type input "Global"
click at [573, 176] on icon at bounding box center [570, 176] width 12 height 12
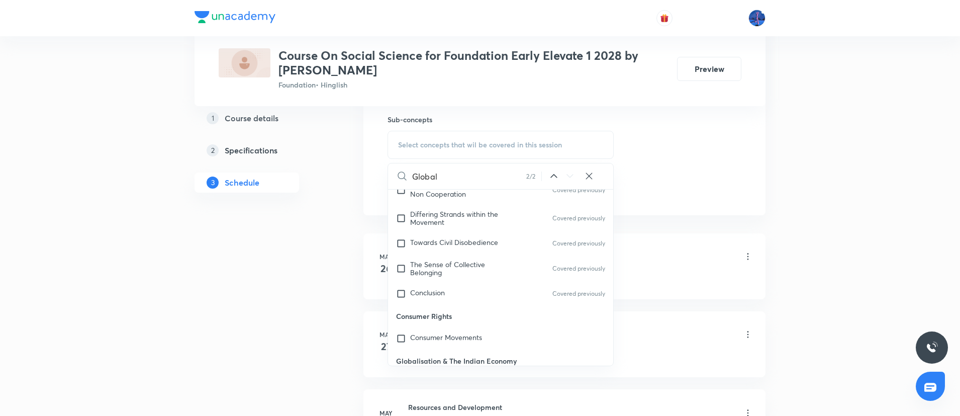
scroll to position [0, 0]
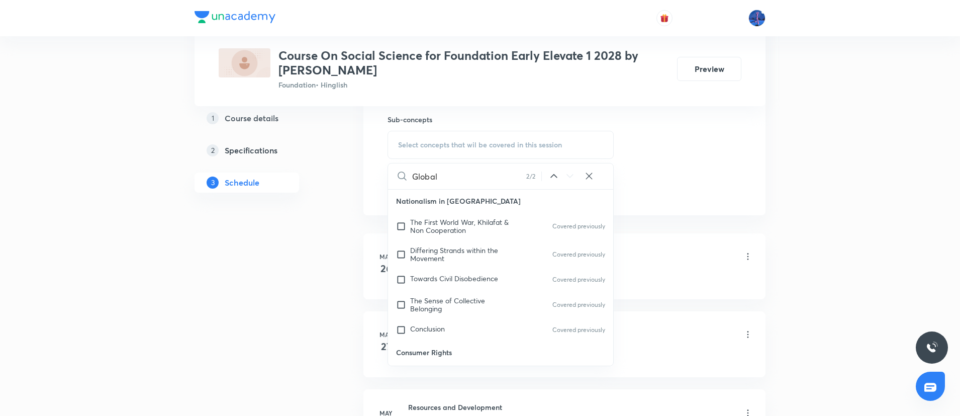
click at [588, 174] on icon at bounding box center [589, 176] width 7 height 7
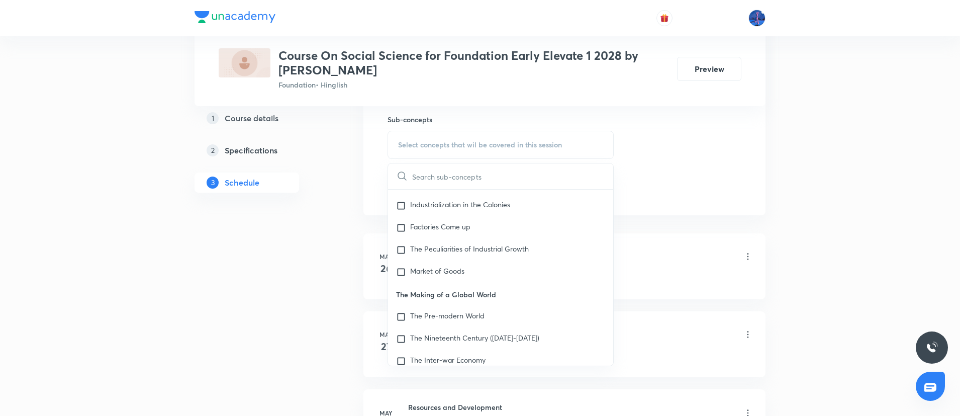
scroll to position [2189, 0]
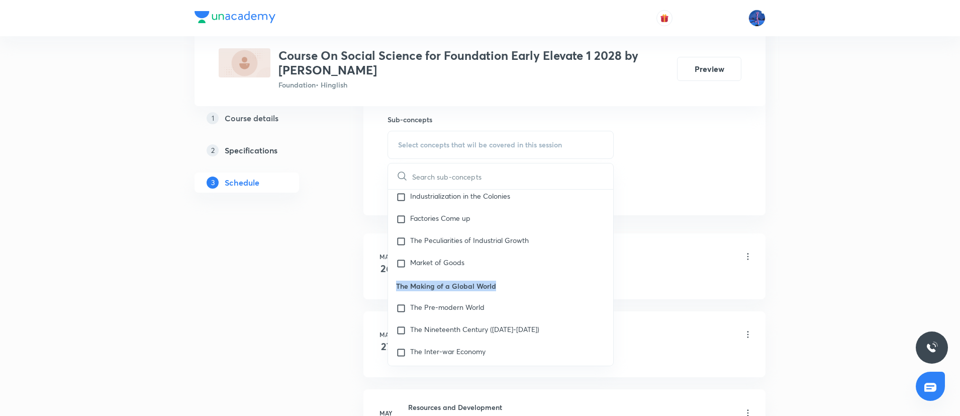
drag, startPoint x: 397, startPoint y: 257, endPoint x: 499, endPoint y: 255, distance: 102.1
click at [499, 274] on p "The Making of a Global World" at bounding box center [500, 285] width 225 height 23
copy p "The Making of a Global World"
click at [470, 303] on p "The Pre-modern World" at bounding box center [447, 308] width 74 height 10
checkbox input "true"
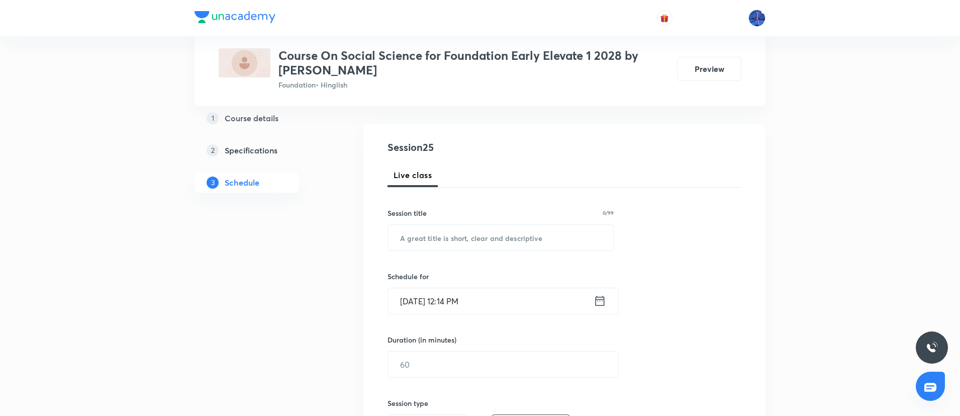
scroll to position [90, 0]
click at [470, 246] on input "text" at bounding box center [500, 237] width 225 height 26
paste input "The Making of a Global World"
type input "The Making of a Global World"
click at [526, 311] on input "[DATE] 12:14 PM" at bounding box center [491, 300] width 206 height 26
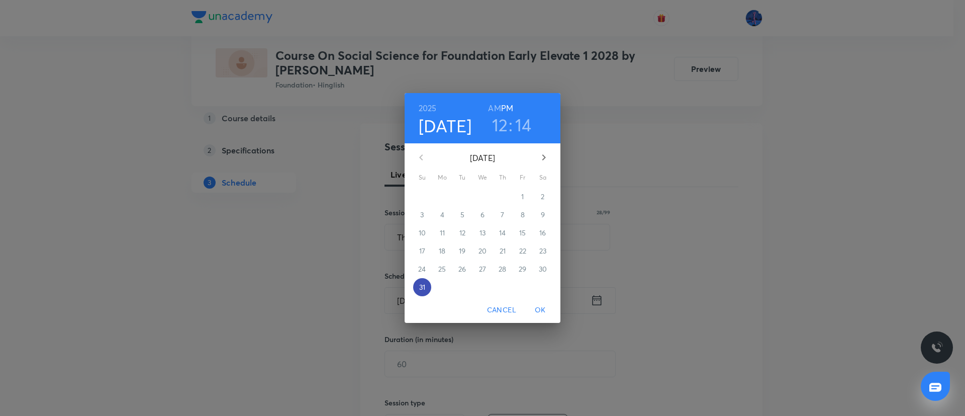
click at [424, 287] on p "31" at bounding box center [422, 287] width 6 height 10
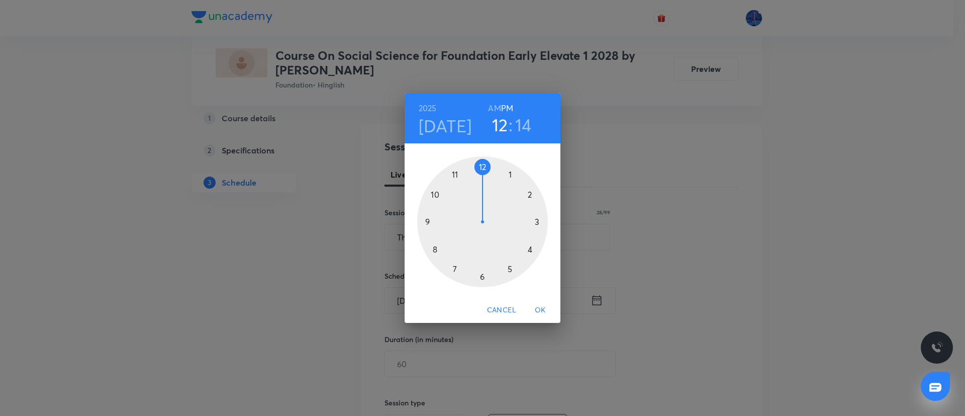
click at [484, 164] on div at bounding box center [482, 221] width 131 height 131
click at [483, 274] on div at bounding box center [482, 221] width 131 height 131
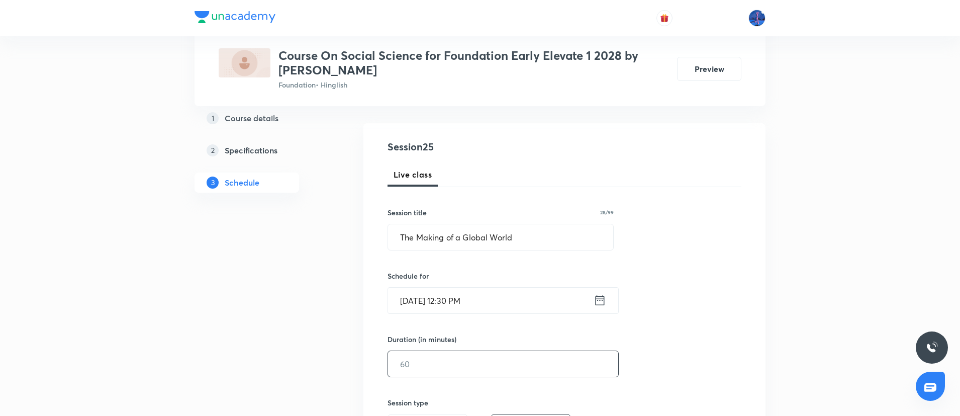
click at [439, 368] on input "text" at bounding box center [503, 364] width 230 height 26
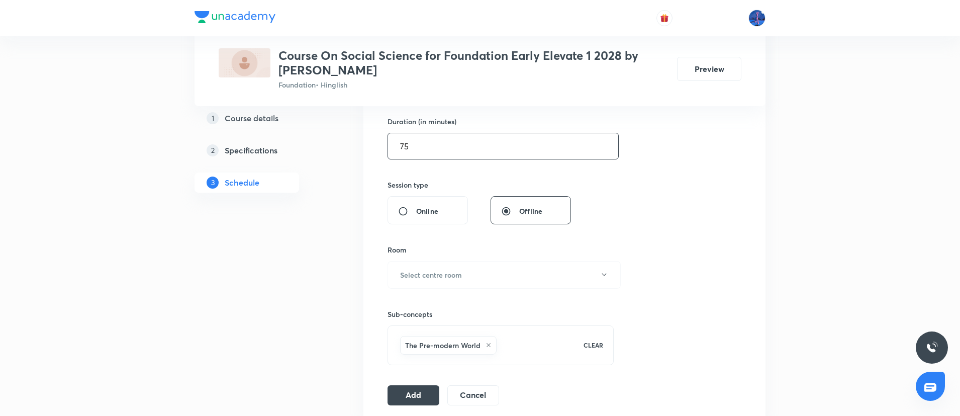
scroll to position [312, 0]
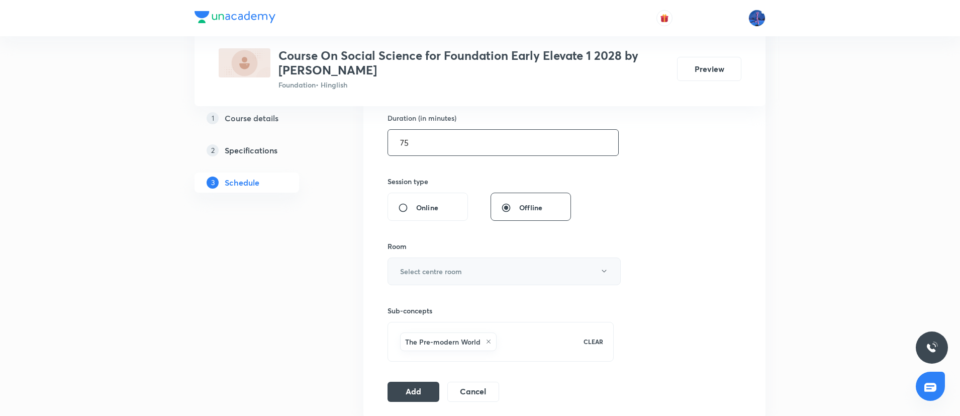
type input "75"
click at [506, 273] on button "Select centre room" at bounding box center [503, 271] width 233 height 28
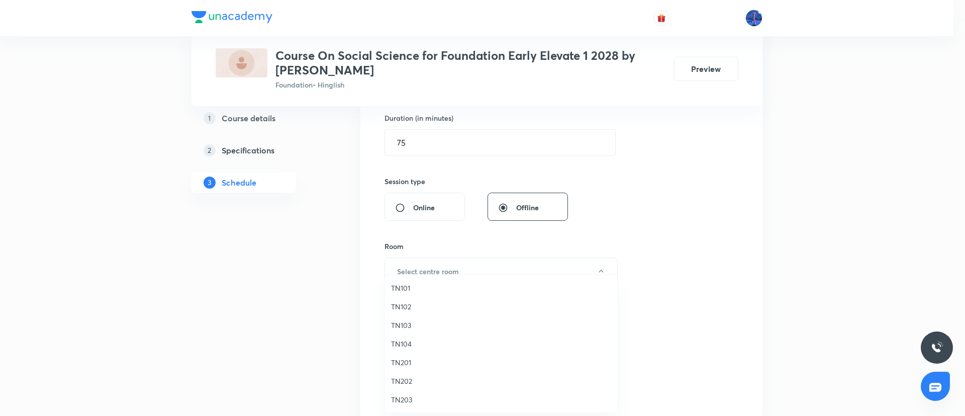
click at [422, 322] on span "TN103" at bounding box center [501, 325] width 220 height 11
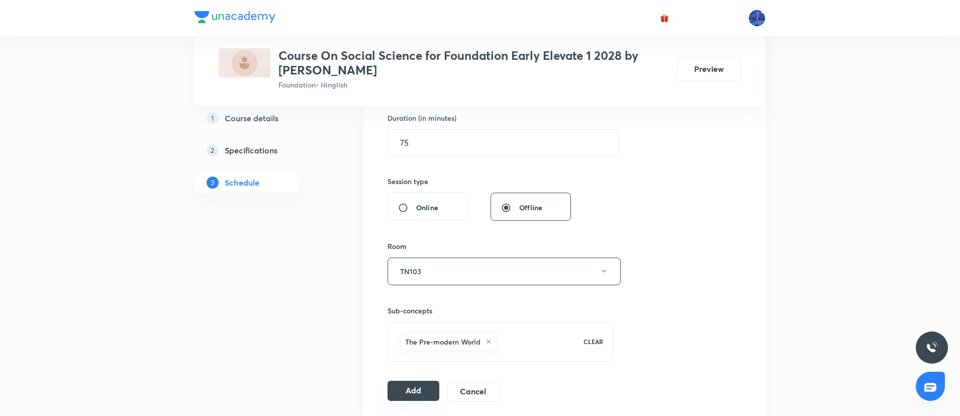
click at [398, 399] on button "Add" at bounding box center [413, 390] width 52 height 20
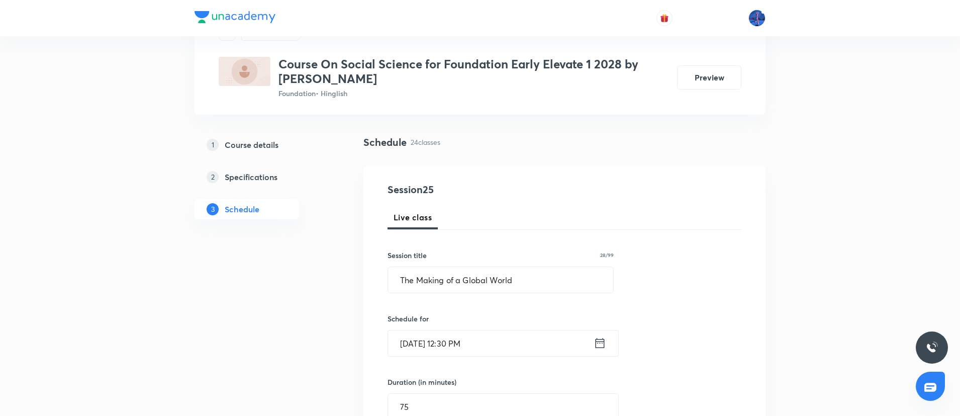
scroll to position [8, 0]
